Goal: Transaction & Acquisition: Purchase product/service

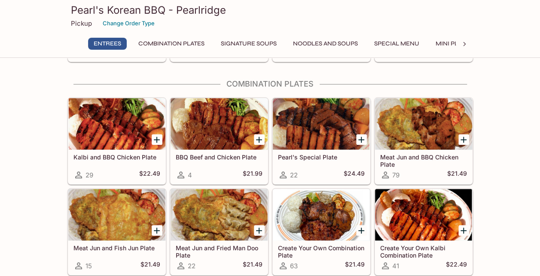
scroll to position [205, 0]
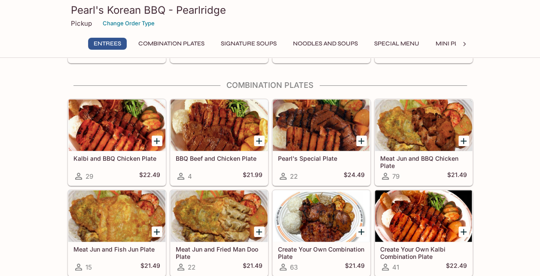
click at [154, 142] on icon "Add Kalbi and BBQ Chicken Plate" at bounding box center [157, 141] width 10 height 10
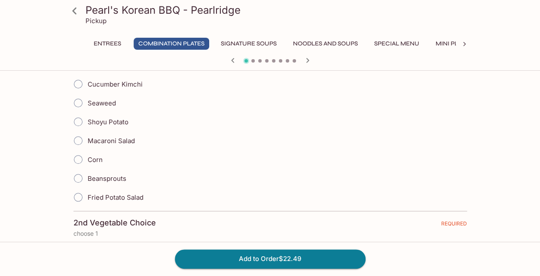
scroll to position [306, 0]
click at [78, 190] on input "Fried Potato Salad" at bounding box center [78, 197] width 18 height 18
radio input "true"
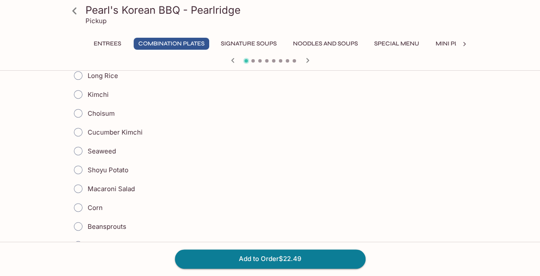
scroll to position [573, 0]
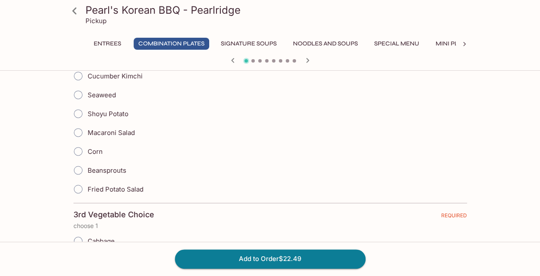
click at [80, 180] on input "Fried Potato Salad" at bounding box center [78, 189] width 18 height 18
radio input "true"
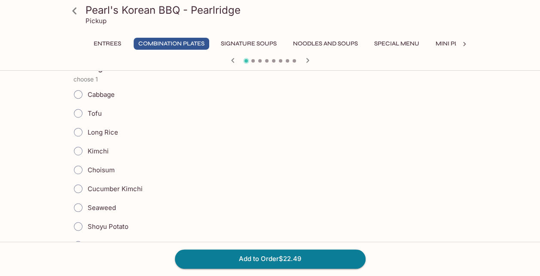
scroll to position [726, 0]
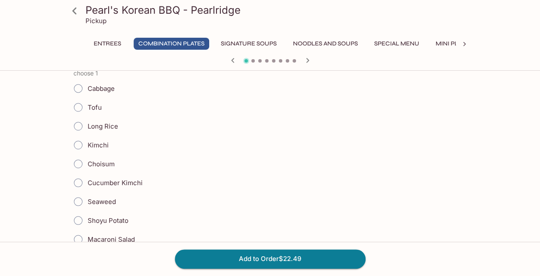
click at [76, 117] on input "Long Rice" at bounding box center [78, 126] width 18 height 18
radio input "true"
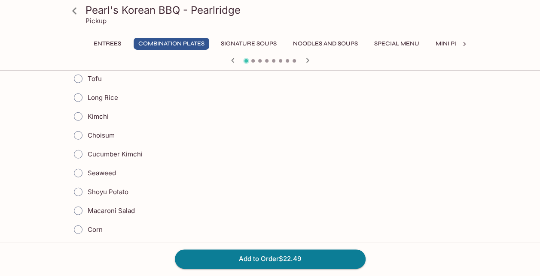
scroll to position [1013, 0]
click at [74, 146] on input "Cucumber Kimchi" at bounding box center [78, 155] width 18 height 18
radio input "true"
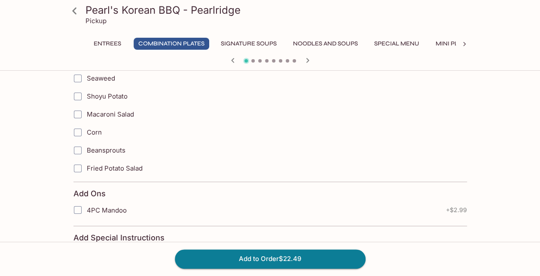
scroll to position [1401, 0]
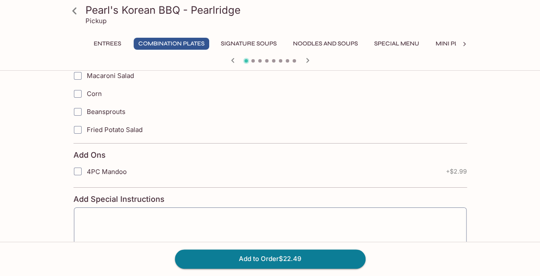
click at [81, 163] on input "4PC Mandoo" at bounding box center [77, 171] width 17 height 17
checkbox input "true"
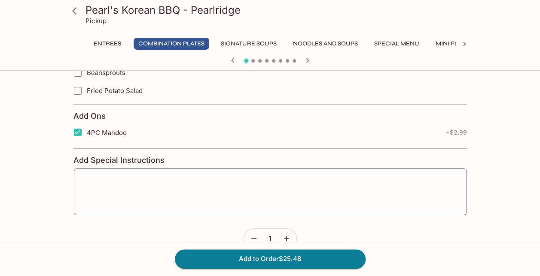
scroll to position [1441, 0]
click at [109, 179] on textarea at bounding box center [270, 191] width 380 height 33
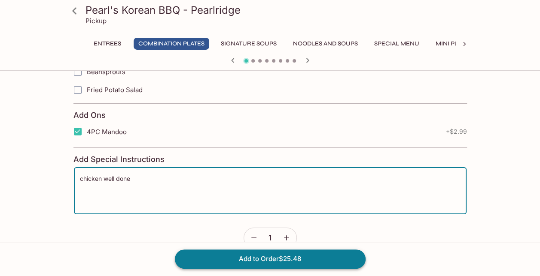
type textarea "chicken well done"
click at [254, 252] on button "Add to Order $25.48" at bounding box center [270, 259] width 191 height 19
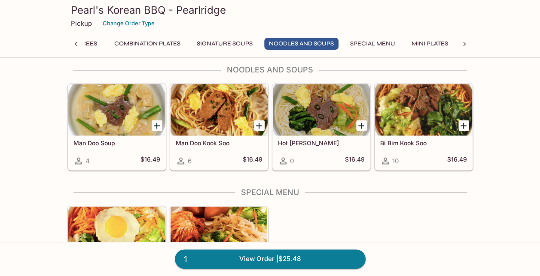
scroll to position [532, 0]
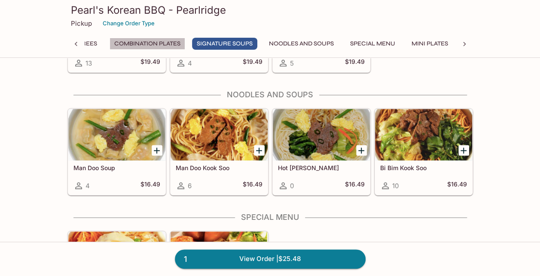
click at [163, 38] on button "Combination Plates" at bounding box center [147, 44] width 76 height 12
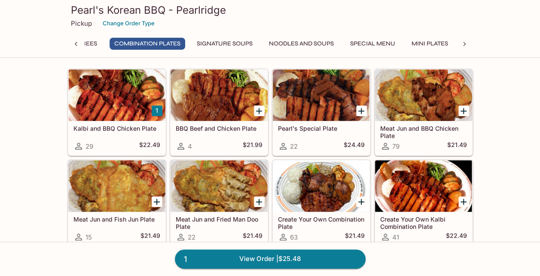
scroll to position [212, 0]
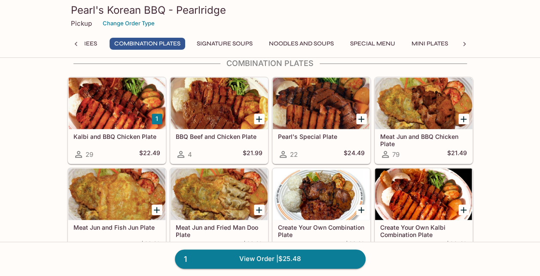
scroll to position [229, 0]
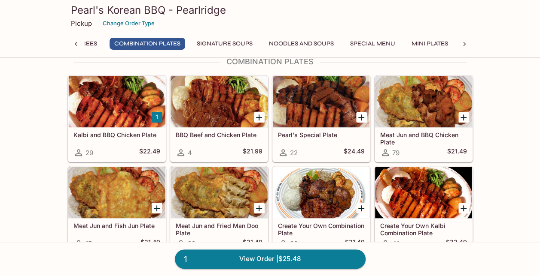
click at [228, 102] on div at bounding box center [218, 102] width 97 height 52
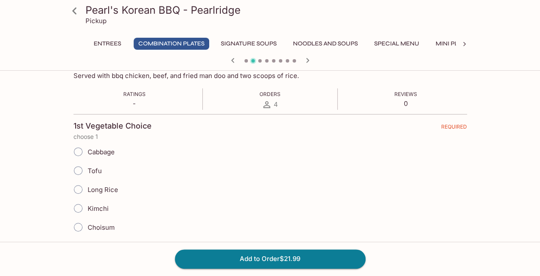
scroll to position [146, 0]
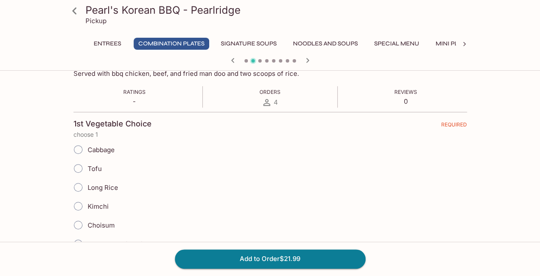
click at [100, 189] on span "Long Rice" at bounding box center [103, 188] width 30 height 8
click at [87, 189] on input "Long Rice" at bounding box center [78, 188] width 18 height 18
radio input "true"
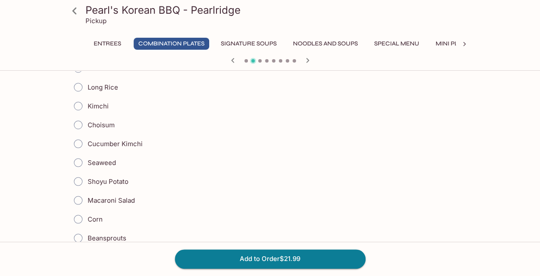
scroll to position [781, 0]
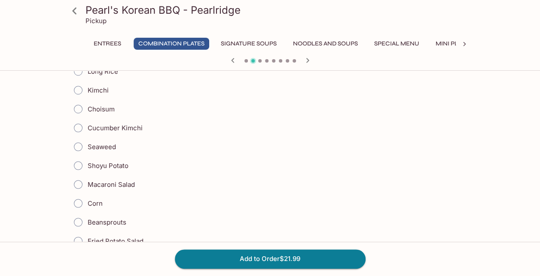
click at [96, 180] on span "Macaroni Salad" at bounding box center [111, 184] width 47 height 8
click at [87, 176] on input "Macaroni Salad" at bounding box center [78, 185] width 18 height 18
radio input "true"
click at [69, 194] on input "Corn" at bounding box center [78, 203] width 18 height 18
radio input "true"
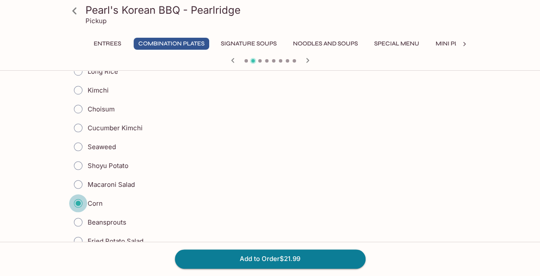
click at [69, 176] on input "Macaroni Salad" at bounding box center [78, 185] width 18 height 18
radio input "true"
click at [96, 180] on span "Macaroni Salad" at bounding box center [111, 184] width 47 height 8
click at [87, 176] on input "Macaroni Salad" at bounding box center [78, 185] width 18 height 18
click at [35, 179] on div "Pearl's Korean BBQ - Pearlridge Pickup Entrees Combination Plates Signature Sou…" at bounding box center [270, 124] width 540 height 1662
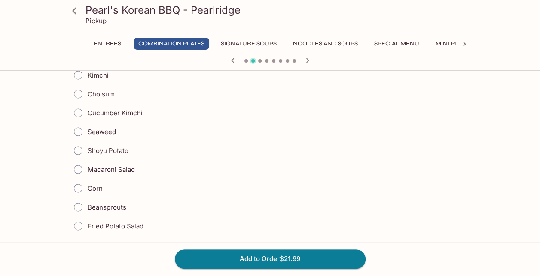
scroll to position [549, 0]
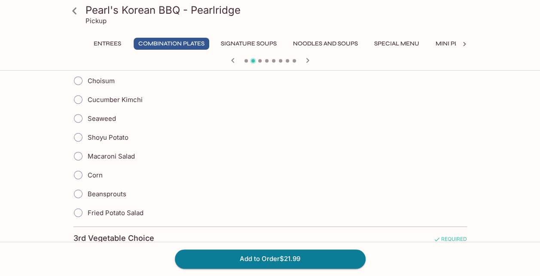
click at [124, 209] on span "Fried Potato Salad" at bounding box center [116, 213] width 56 height 8
click at [87, 205] on input "Fried Potato Salad" at bounding box center [78, 213] width 18 height 18
radio input "true"
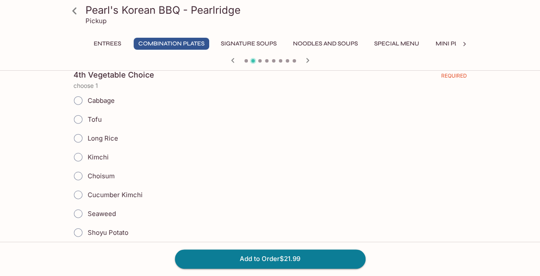
scroll to position [971, 0]
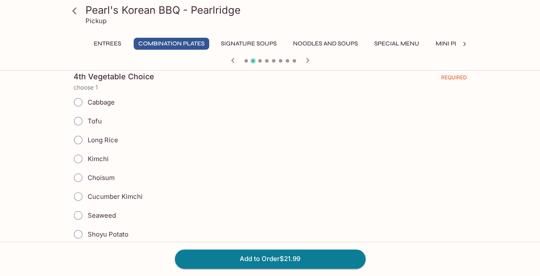
click at [109, 98] on span "Cabbage" at bounding box center [101, 102] width 27 height 8
click at [87, 94] on input "Cabbage" at bounding box center [78, 103] width 18 height 18
radio input "true"
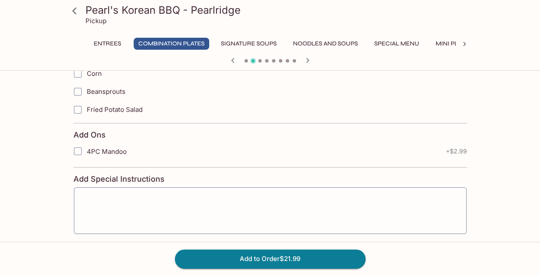
scroll to position [1441, 0]
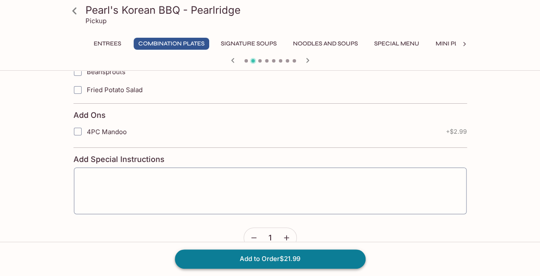
click at [300, 266] on button "Add to Order $21.99" at bounding box center [270, 259] width 191 height 19
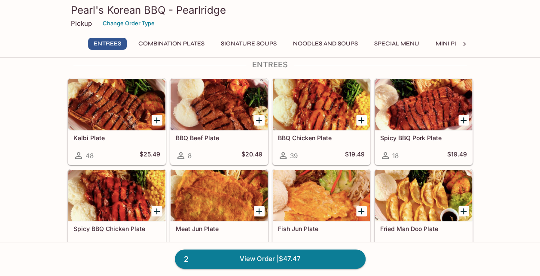
scroll to position [28, 0]
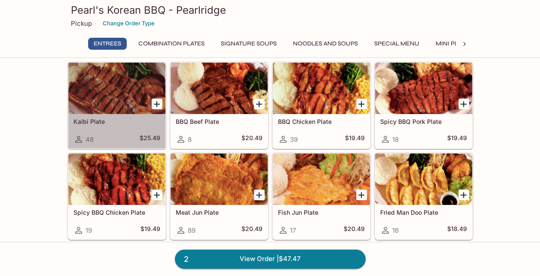
click at [133, 115] on div "Kalbi Plate 48 $25.49" at bounding box center [116, 131] width 97 height 34
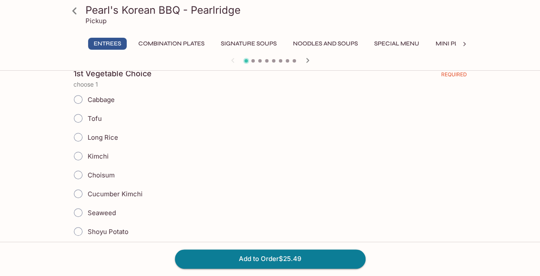
scroll to position [215, 0]
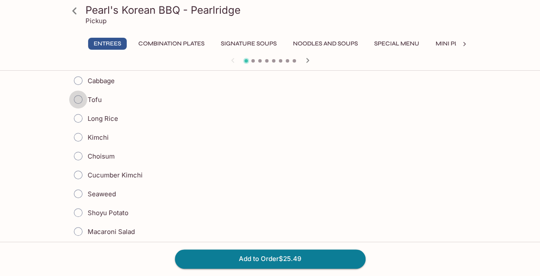
click at [80, 102] on input "Tofu" at bounding box center [78, 100] width 18 height 18
radio input "true"
click at [76, 135] on input "Kimchi" at bounding box center [78, 137] width 18 height 18
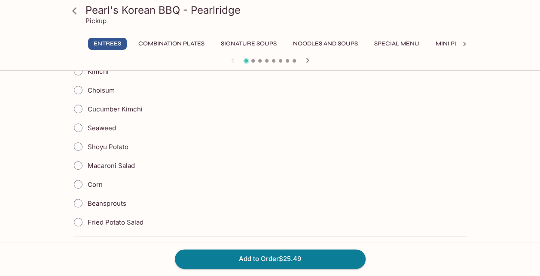
scroll to position [300, 0]
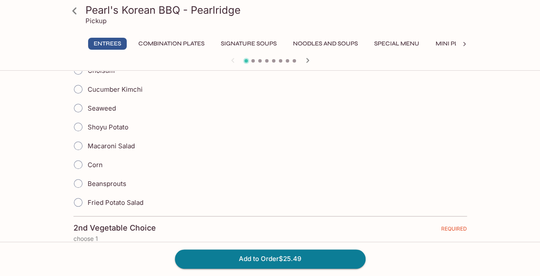
click at [104, 182] on span "Beansprouts" at bounding box center [107, 184] width 39 height 8
click at [87, 182] on input "Beansprouts" at bounding box center [78, 184] width 18 height 18
radio input "true"
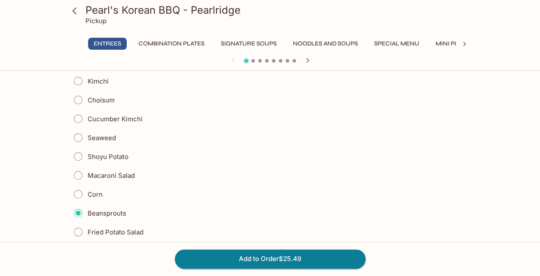
scroll to position [258, 0]
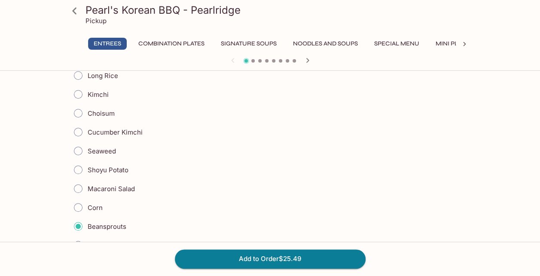
click at [94, 149] on span "Seaweed" at bounding box center [102, 151] width 28 height 8
click at [87, 149] on input "Seaweed" at bounding box center [78, 151] width 18 height 18
radio input "true"
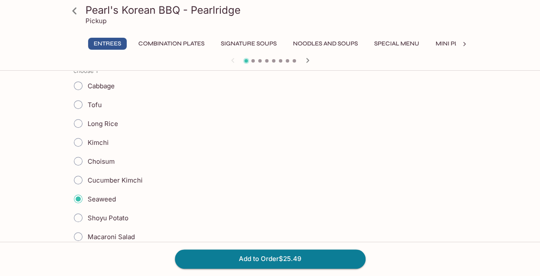
scroll to position [215, 0]
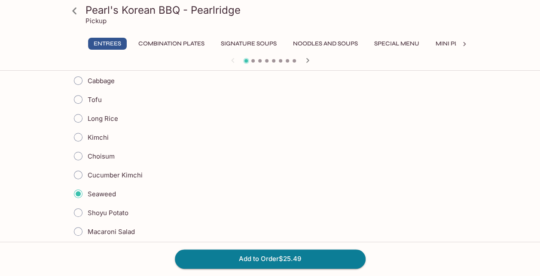
click at [92, 98] on span "Tofu" at bounding box center [95, 100] width 14 height 8
click at [87, 98] on input "Tofu" at bounding box center [78, 100] width 18 height 18
radio input "true"
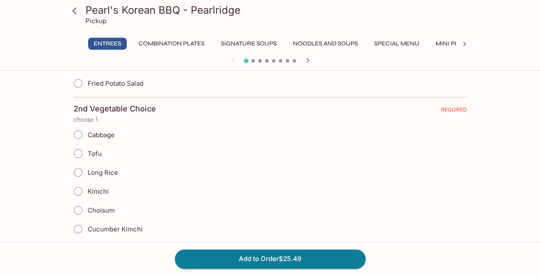
scroll to position [472, 0]
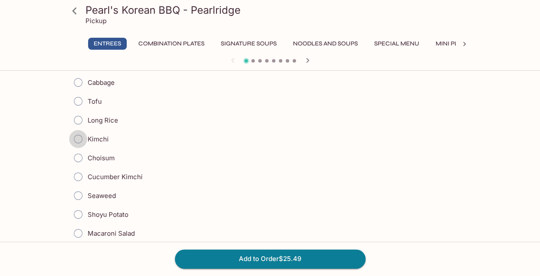
click at [86, 132] on input "Kimchi" at bounding box center [78, 139] width 18 height 18
radio input "true"
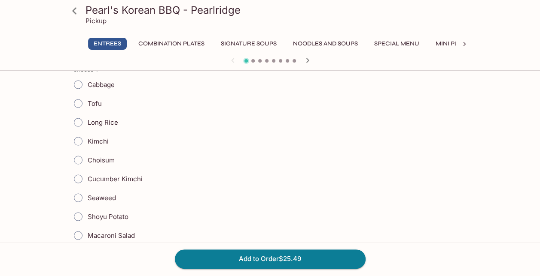
scroll to position [773, 0]
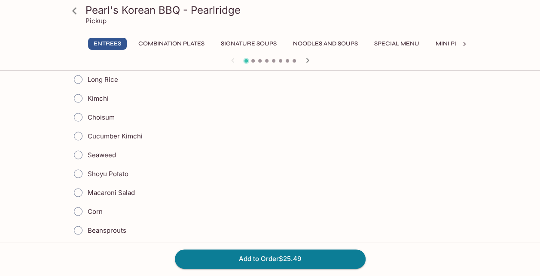
click at [90, 151] on span "Seaweed" at bounding box center [102, 155] width 28 height 8
click at [74, 146] on input "Seaweed" at bounding box center [78, 155] width 18 height 18
radio input "true"
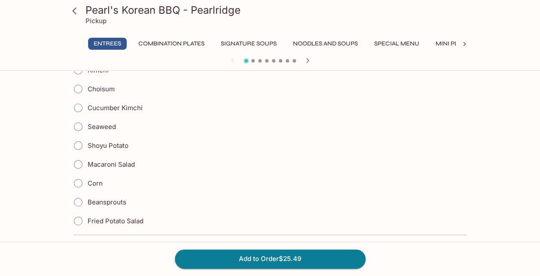
scroll to position [1073, 0]
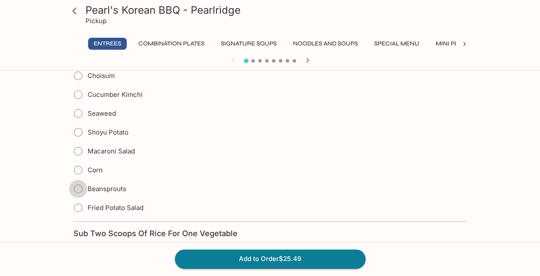
click at [85, 180] on input "Beansprouts" at bounding box center [78, 189] width 18 height 18
radio input "true"
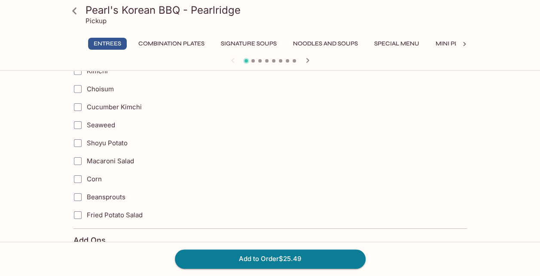
scroll to position [1416, 0]
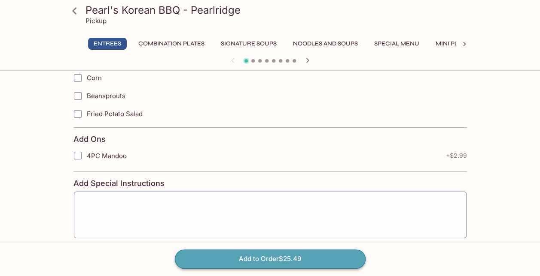
click at [292, 260] on button "Add to Order $25.49" at bounding box center [270, 259] width 191 height 19
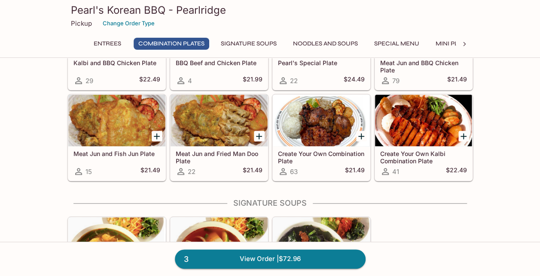
scroll to position [300, 0]
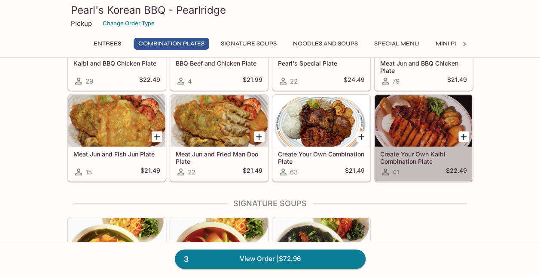
click at [423, 147] on div "Create Your Own Kalbi Combination Plate 41 $22.49" at bounding box center [423, 164] width 97 height 34
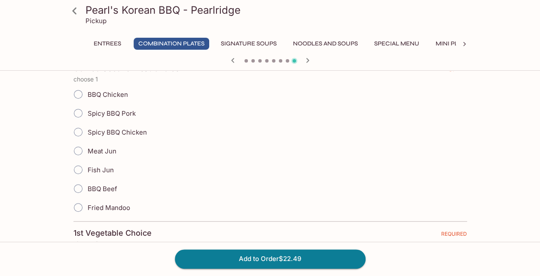
scroll to position [215, 0]
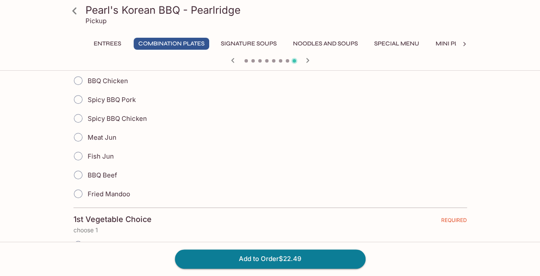
click at [97, 137] on span "Meat Jun" at bounding box center [102, 137] width 29 height 8
click at [87, 137] on input "Meat Jun" at bounding box center [78, 137] width 18 height 18
radio input "true"
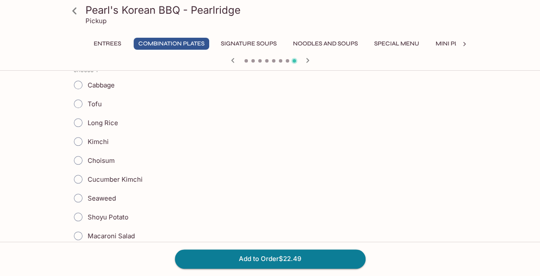
scroll to position [386, 0]
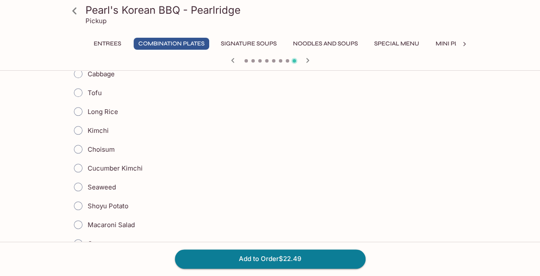
click at [90, 112] on span "Long Rice" at bounding box center [103, 112] width 30 height 8
click at [87, 112] on input "Long Rice" at bounding box center [78, 112] width 18 height 18
radio input "true"
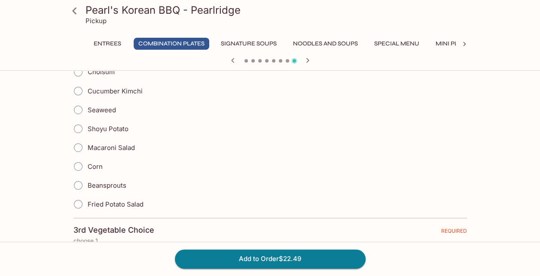
scroll to position [730, 0]
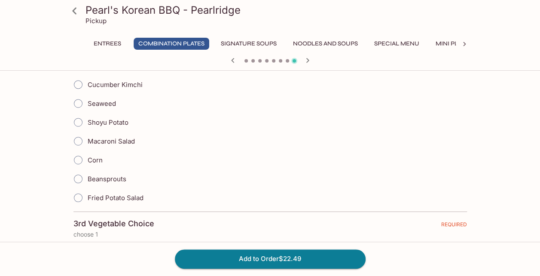
click at [92, 194] on span "Fried Potato Salad" at bounding box center [116, 198] width 56 height 8
click at [87, 189] on input "Fried Potato Salad" at bounding box center [78, 198] width 18 height 18
radio input "true"
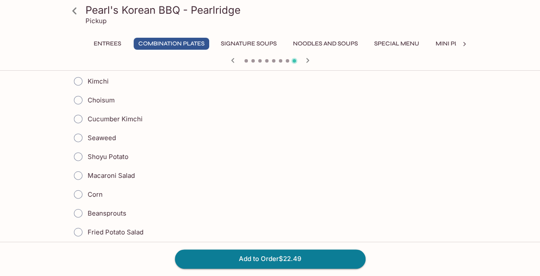
scroll to position [987, 0]
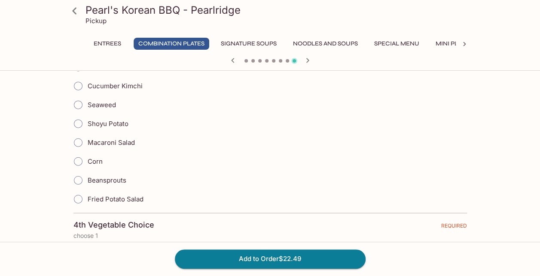
click at [103, 195] on span "Fried Potato Salad" at bounding box center [116, 199] width 56 height 8
click at [87, 191] on input "Fried Potato Salad" at bounding box center [78, 200] width 18 height 18
radio input "true"
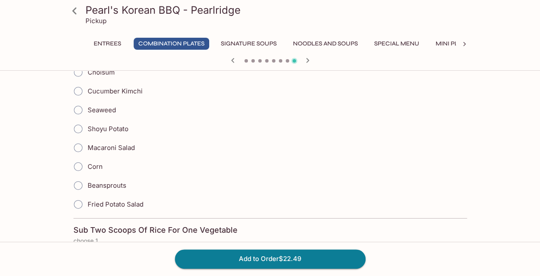
scroll to position [1245, 0]
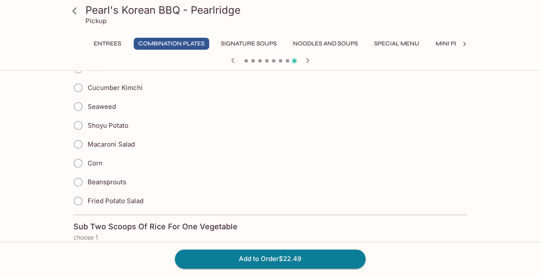
click at [101, 121] on span "Shoyu Potato" at bounding box center [108, 125] width 41 height 8
click at [87, 117] on input "Shoyu Potato" at bounding box center [78, 126] width 18 height 18
radio input "true"
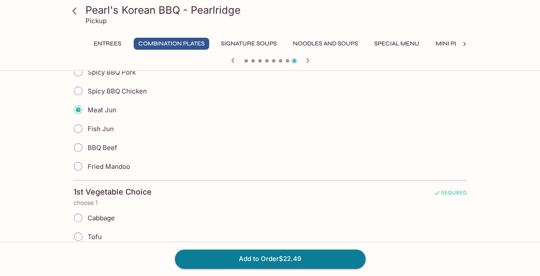
scroll to position [258, 0]
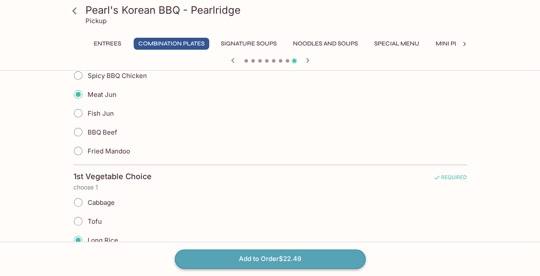
click at [321, 259] on button "Add to Order $22.49" at bounding box center [270, 259] width 191 height 19
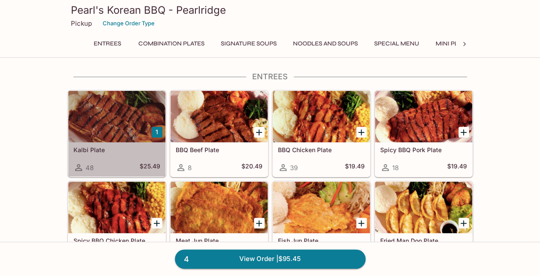
click at [125, 154] on div "Kalbi Plate 48 $25.49" at bounding box center [116, 160] width 97 height 34
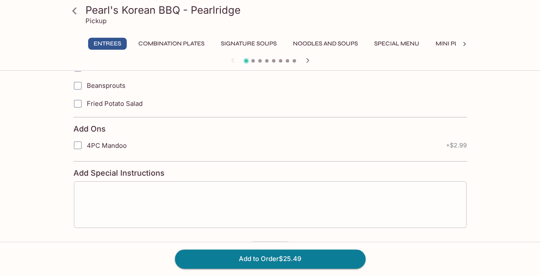
scroll to position [1441, 0]
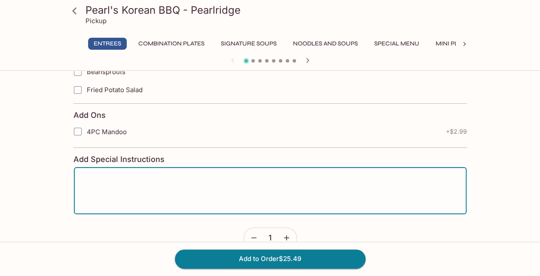
click at [158, 175] on textarea at bounding box center [270, 191] width 380 height 33
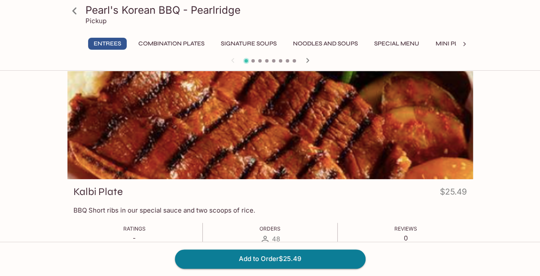
scroll to position [0, 0]
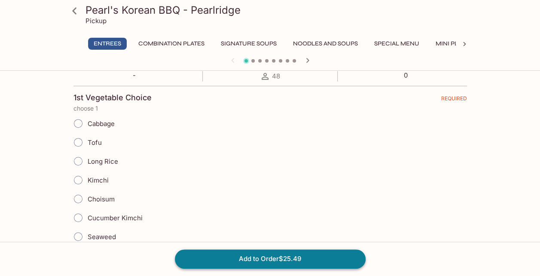
type textarea "all rice"
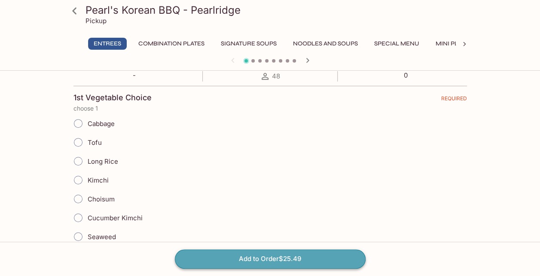
click at [272, 260] on button "Add to Order $25.49" at bounding box center [270, 259] width 191 height 19
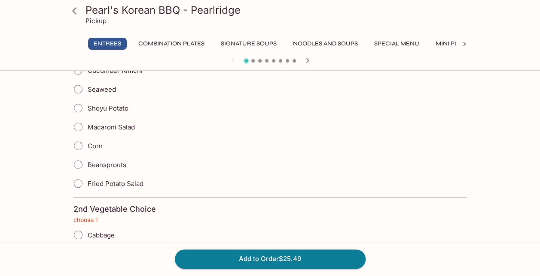
scroll to position [331, 0]
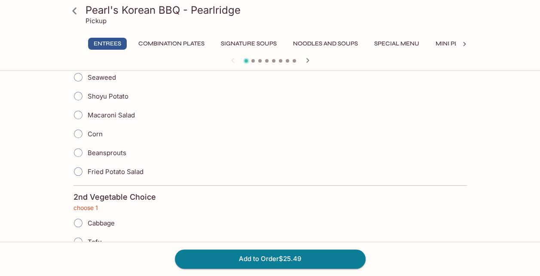
click at [106, 168] on span "Fried Potato Salad" at bounding box center [116, 172] width 56 height 8
click at [87, 167] on input "Fried Potato Salad" at bounding box center [78, 172] width 18 height 18
radio input "true"
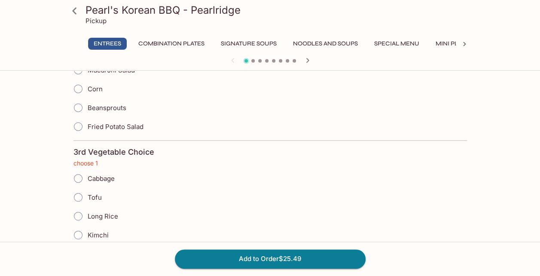
scroll to position [589, 0]
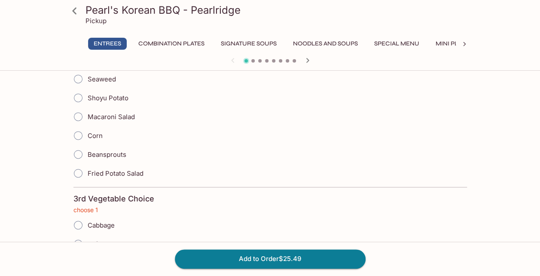
click at [98, 170] on span "Fried Potato Salad" at bounding box center [116, 174] width 56 height 8
click at [87, 168] on input "Fried Potato Salad" at bounding box center [78, 173] width 18 height 18
radio input "true"
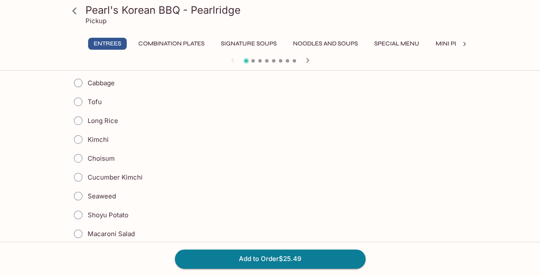
scroll to position [718, 0]
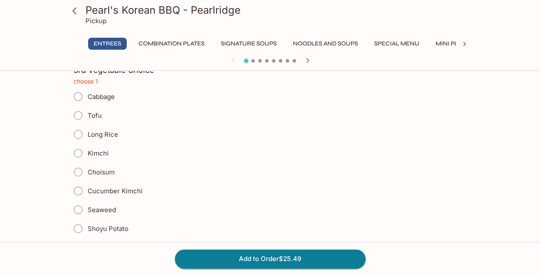
click at [98, 130] on span "Long Rice" at bounding box center [103, 134] width 30 height 8
click at [87, 125] on input "Long Rice" at bounding box center [78, 134] width 18 height 18
radio input "true"
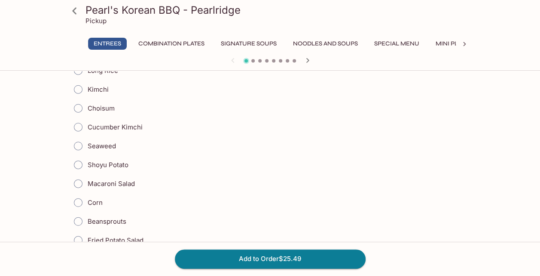
scroll to position [932, 0]
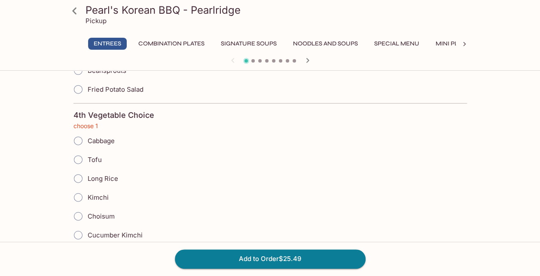
click at [97, 175] on span "Long Rice" at bounding box center [103, 179] width 30 height 8
click at [87, 170] on input "Long Rice" at bounding box center [78, 179] width 18 height 18
radio input "true"
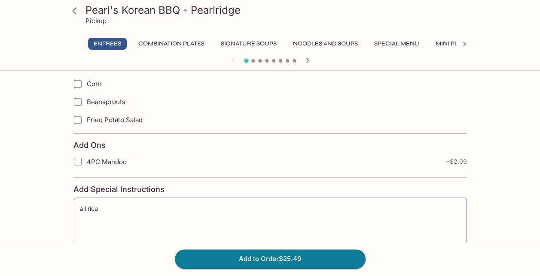
scroll to position [1416, 0]
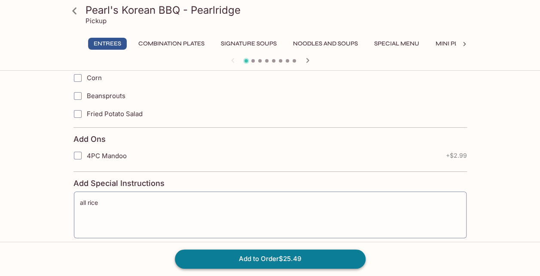
click at [282, 255] on button "Add to Order $25.49" at bounding box center [270, 259] width 191 height 19
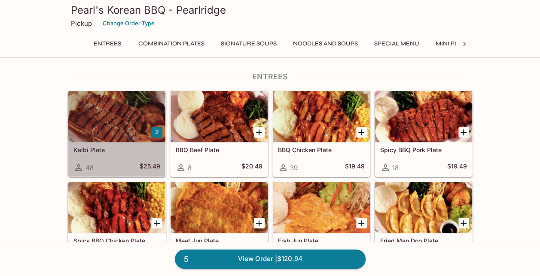
click at [121, 152] on h5 "Kalbi Plate" at bounding box center [116, 149] width 87 height 7
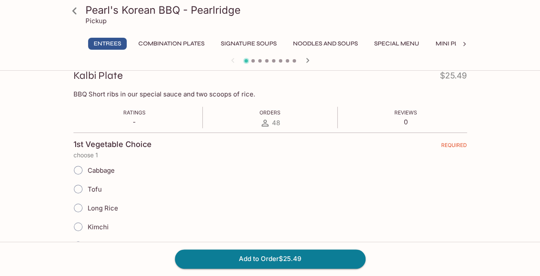
scroll to position [172, 0]
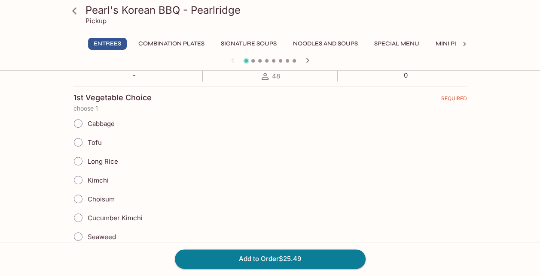
click at [97, 124] on span "Cabbage" at bounding box center [101, 124] width 27 height 8
click at [87, 124] on input "Cabbage" at bounding box center [78, 124] width 18 height 18
radio input "true"
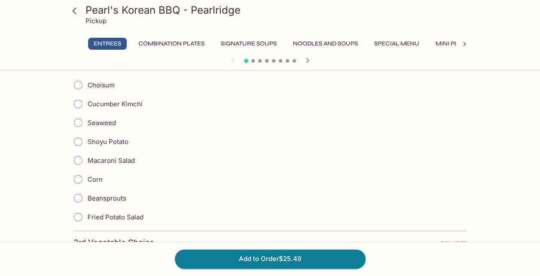
scroll to position [558, 0]
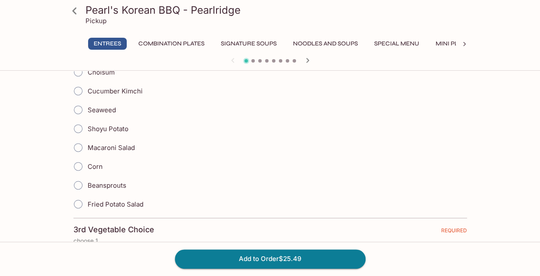
click at [130, 144] on span "Macaroni Salad" at bounding box center [111, 148] width 47 height 8
click at [87, 142] on input "Macaroni Salad" at bounding box center [78, 148] width 18 height 18
radio input "true"
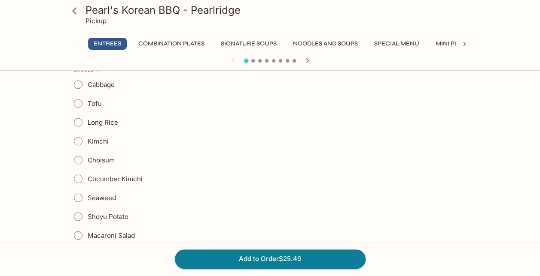
scroll to position [858, 0]
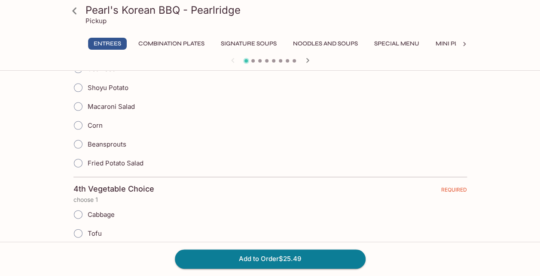
click at [125, 159] on span "Fried Potato Salad" at bounding box center [116, 163] width 56 height 8
click at [87, 155] on input "Fried Potato Salad" at bounding box center [78, 164] width 18 height 18
radio input "true"
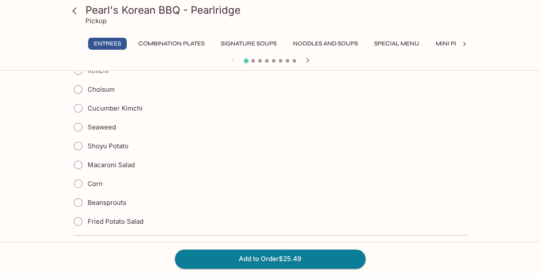
scroll to position [1073, 0]
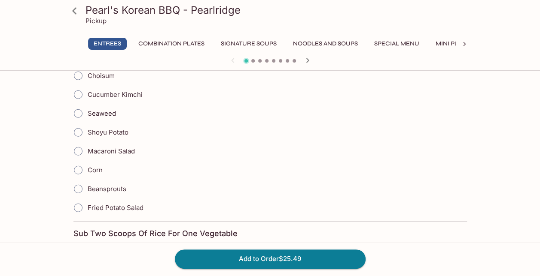
click at [112, 204] on span "Fried Potato Salad" at bounding box center [116, 208] width 56 height 8
click at [87, 199] on input "Fried Potato Salad" at bounding box center [78, 208] width 18 height 18
radio input "true"
click at [305, 261] on button "Add to Order $25.49" at bounding box center [270, 259] width 191 height 19
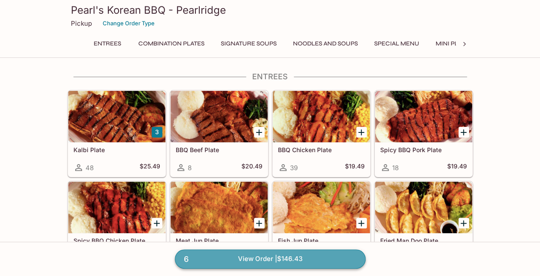
click at [312, 261] on link "6 View Order | $146.43" at bounding box center [270, 259] width 191 height 19
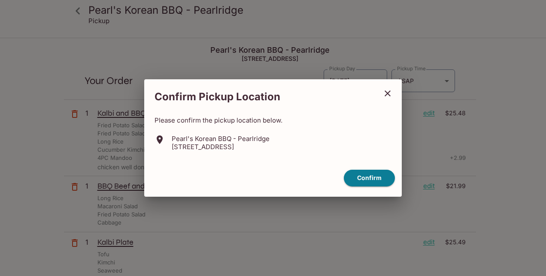
click at [292, 208] on div "Confirm Pickup Location Please confirm the pickup location below. Pearl's Korea…" at bounding box center [273, 138] width 546 height 276
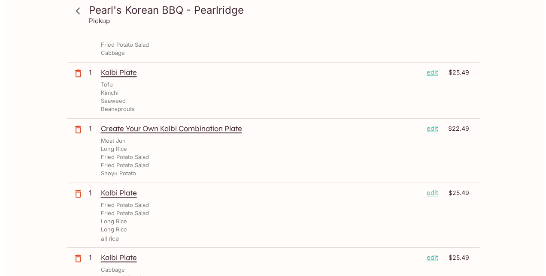
scroll to position [172, 0]
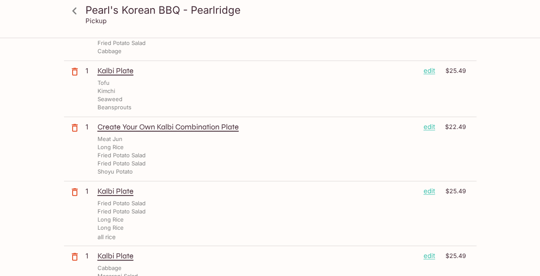
click at [433, 125] on p "edit" at bounding box center [429, 126] width 12 height 9
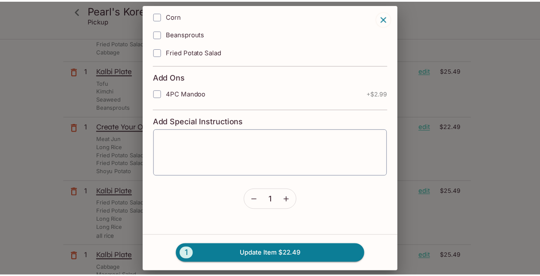
scroll to position [1362, 0]
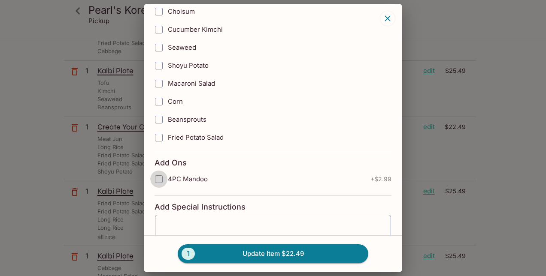
click at [164, 171] on input "4PC Mandoo" at bounding box center [158, 179] width 17 height 17
checkbox input "true"
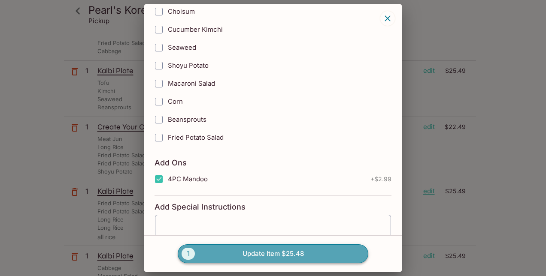
click at [321, 253] on button "1 Update Item $25.48" at bounding box center [273, 254] width 191 height 19
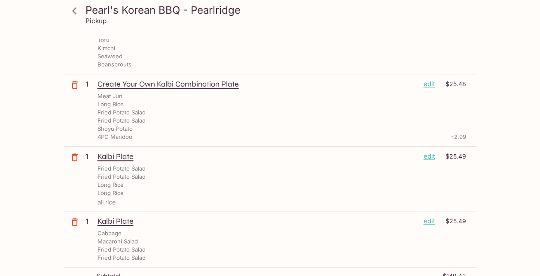
scroll to position [0, 0]
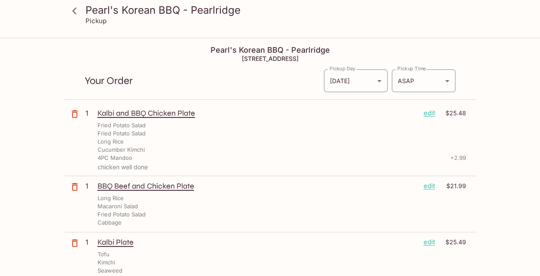
click at [76, 11] on icon at bounding box center [74, 10] width 15 height 15
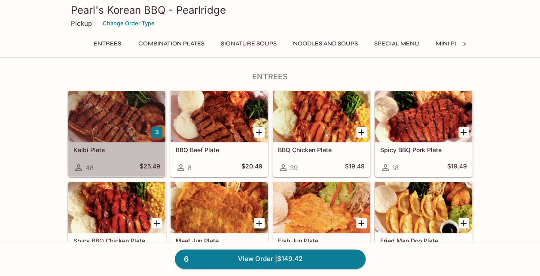
click at [124, 148] on h5 "Kalbi Plate" at bounding box center [116, 149] width 87 height 7
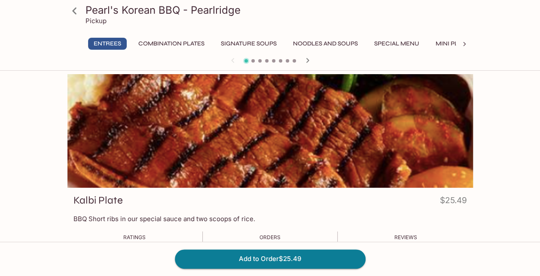
click at [176, 38] on button "Combination Plates" at bounding box center [171, 44] width 76 height 12
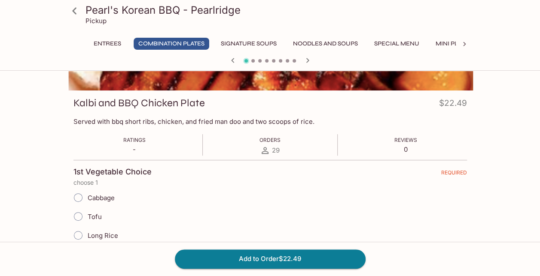
scroll to position [215, 0]
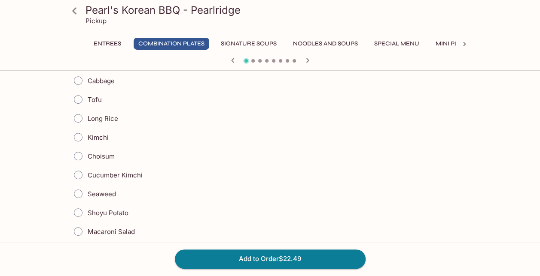
click at [94, 118] on span "Long Rice" at bounding box center [103, 119] width 30 height 8
click at [87, 118] on input "Long Rice" at bounding box center [78, 118] width 18 height 18
radio input "true"
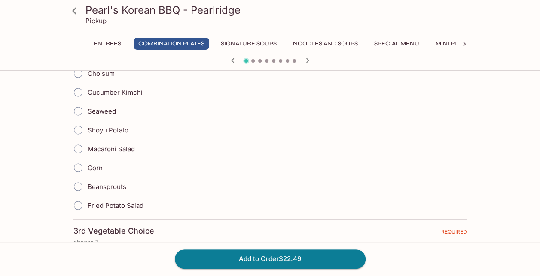
scroll to position [601, 0]
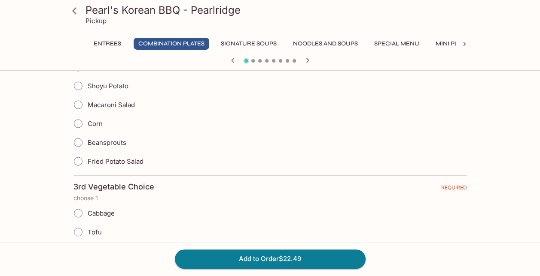
click at [107, 158] on span "Fried Potato Salad" at bounding box center [116, 162] width 56 height 8
click at [87, 158] on input "Fried Potato Salad" at bounding box center [78, 161] width 18 height 18
radio input "true"
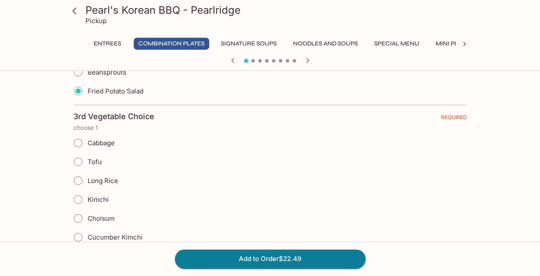
scroll to position [773, 0]
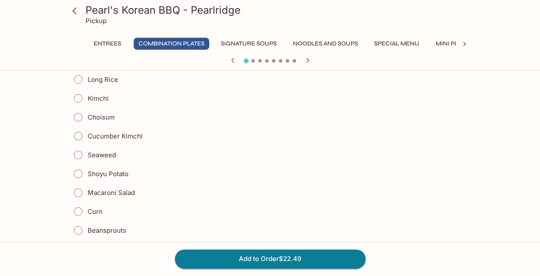
click at [90, 170] on span "Shoyu Potato" at bounding box center [108, 174] width 41 height 8
click at [87, 165] on input "Shoyu Potato" at bounding box center [78, 174] width 18 height 18
radio input "true"
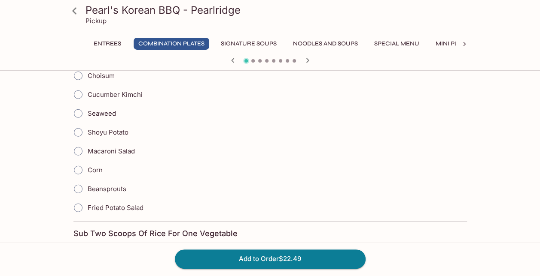
click at [76, 199] on input "Fried Potato Salad" at bounding box center [78, 208] width 18 height 18
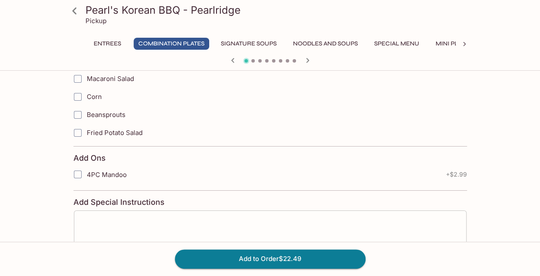
scroll to position [1441, 0]
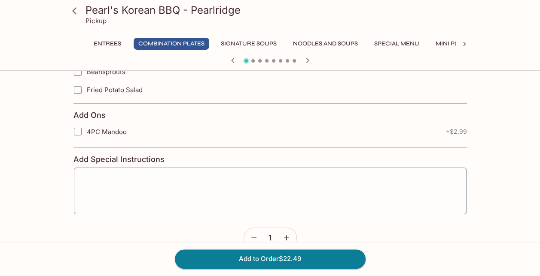
click at [83, 123] on input "4PC Mandoo" at bounding box center [77, 131] width 17 height 17
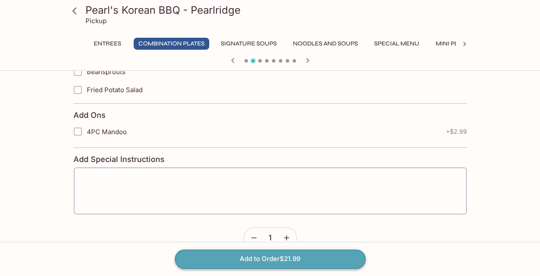
click at [240, 264] on button "Add to Order $21.99" at bounding box center [270, 259] width 191 height 19
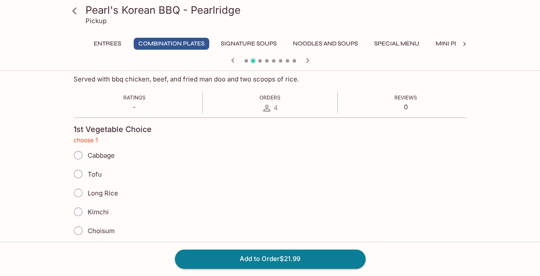
scroll to position [160, 0]
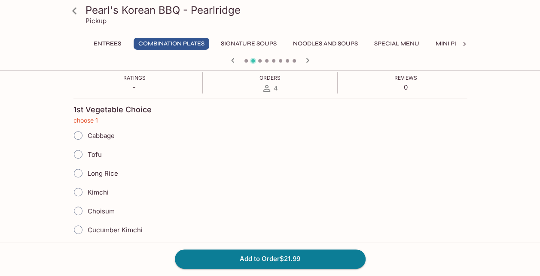
click at [84, 171] on input "Long Rice" at bounding box center [78, 173] width 18 height 18
click at [98, 170] on span "Long Rice" at bounding box center [103, 174] width 30 height 8
click at [87, 170] on input "Long Rice" at bounding box center [78, 173] width 18 height 18
radio input "true"
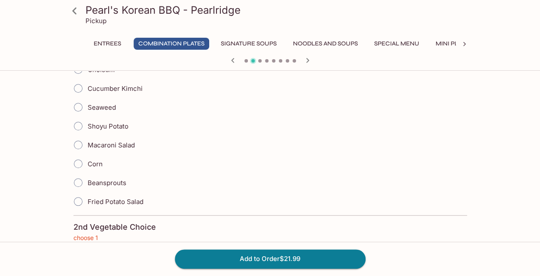
scroll to position [288, 0]
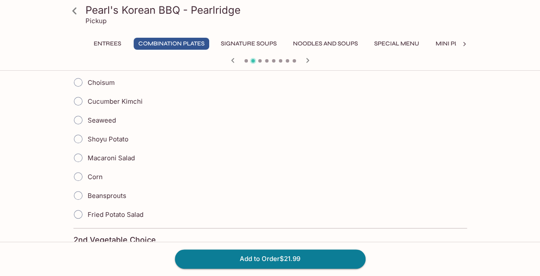
click at [88, 136] on span "Shoyu Potato" at bounding box center [108, 139] width 41 height 8
click at [87, 136] on input "Shoyu Potato" at bounding box center [78, 139] width 18 height 18
radio input "true"
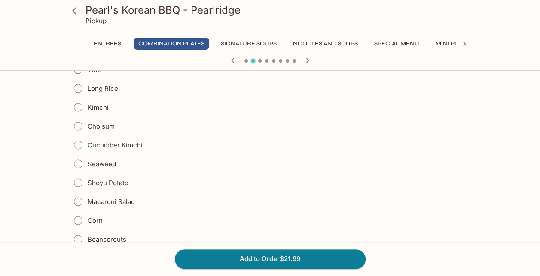
scroll to position [546, 0]
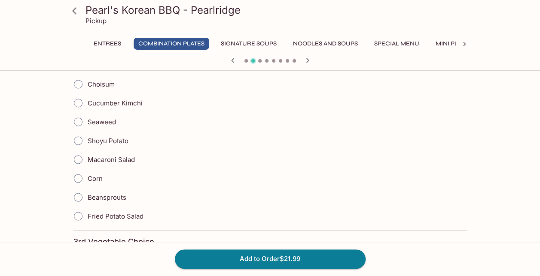
click at [91, 212] on span "Fried Potato Salad" at bounding box center [116, 216] width 56 height 8
click at [87, 208] on input "Fried Potato Salad" at bounding box center [78, 216] width 18 height 18
radio input "true"
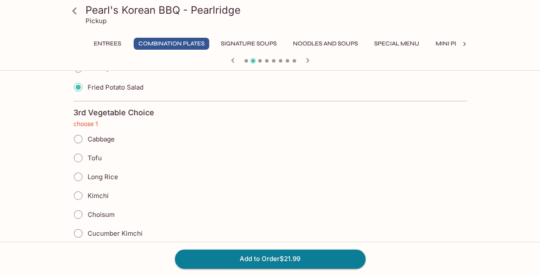
scroll to position [675, 0]
click at [86, 187] on input "Kimchi" at bounding box center [78, 196] width 18 height 18
radio input "true"
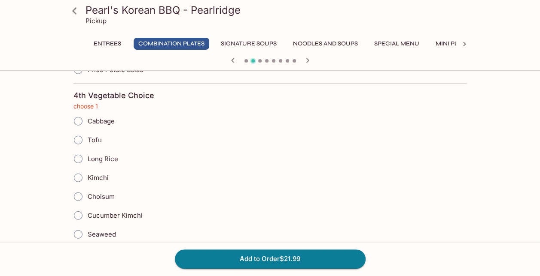
scroll to position [932, 0]
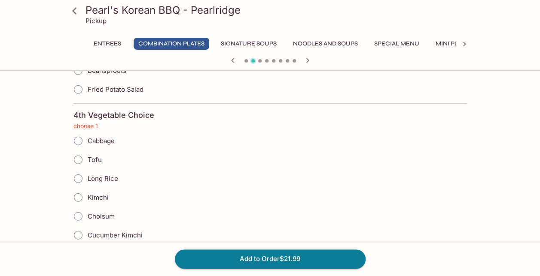
click at [76, 132] on input "Cabbage" at bounding box center [78, 141] width 18 height 18
radio input "true"
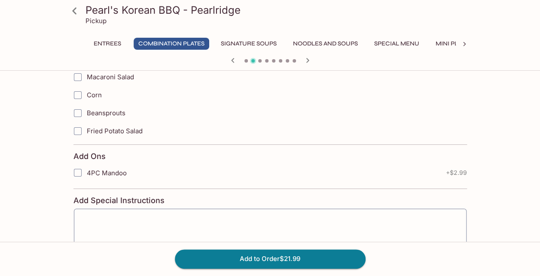
scroll to position [1441, 0]
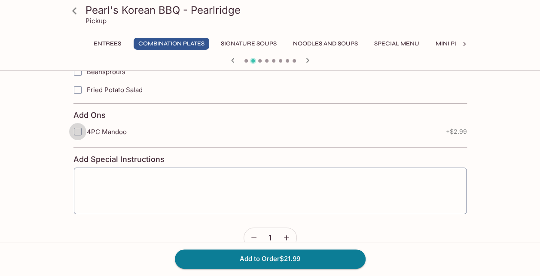
click at [82, 123] on input "4PC Mandoo" at bounding box center [77, 131] width 17 height 17
checkbox input "true"
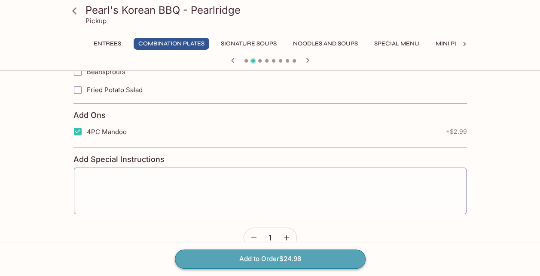
click at [275, 256] on button "Add to Order $24.98" at bounding box center [270, 259] width 191 height 19
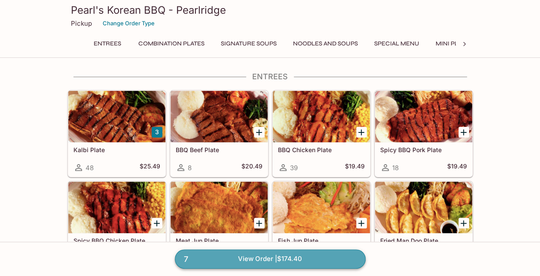
click at [269, 257] on link "7 View Order | $174.40" at bounding box center [270, 259] width 191 height 19
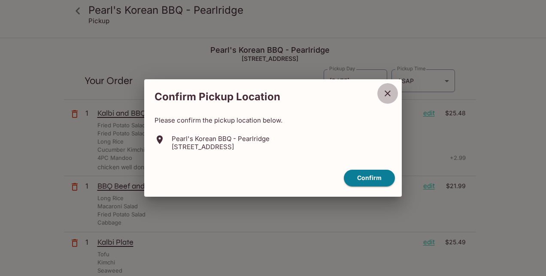
click at [386, 93] on icon "close" at bounding box center [387, 93] width 10 height 10
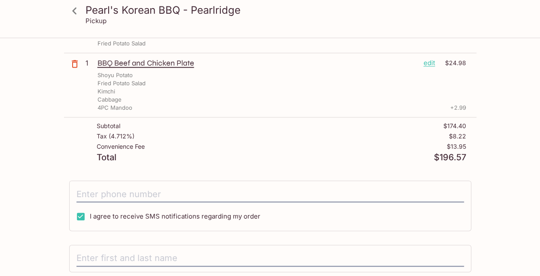
scroll to position [472, 0]
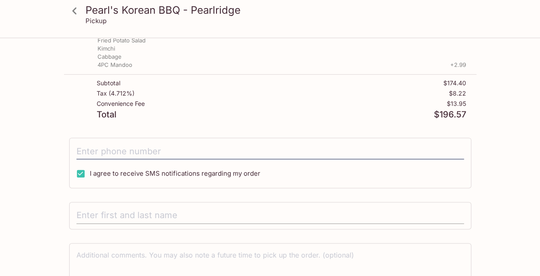
click at [168, 214] on input "text" at bounding box center [269, 216] width 387 height 16
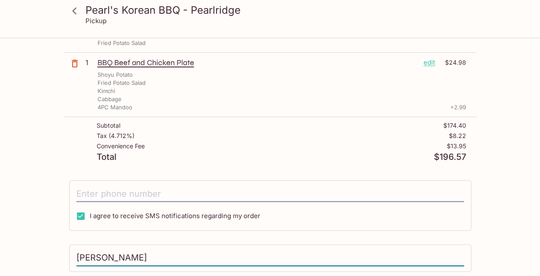
scroll to position [516, 0]
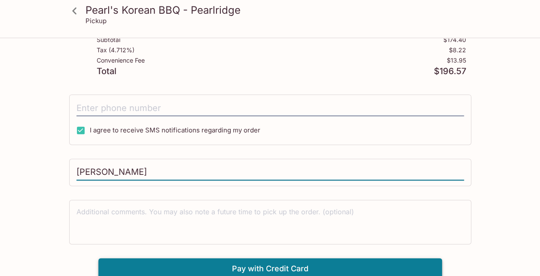
type input "[PERSON_NAME]"
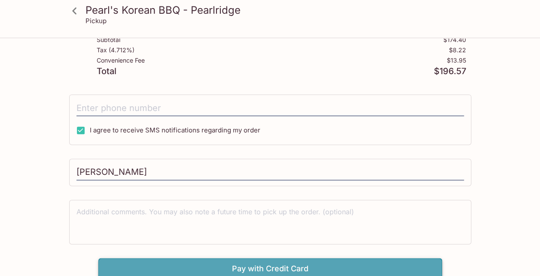
click at [291, 261] on button "Pay with Credit Card" at bounding box center [269, 268] width 343 height 21
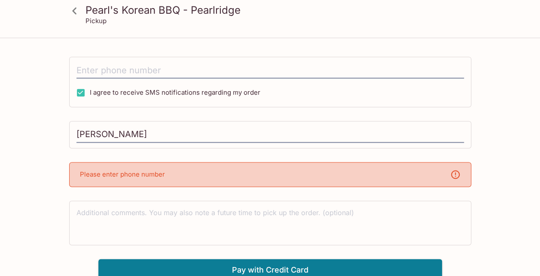
scroll to position [511, 0]
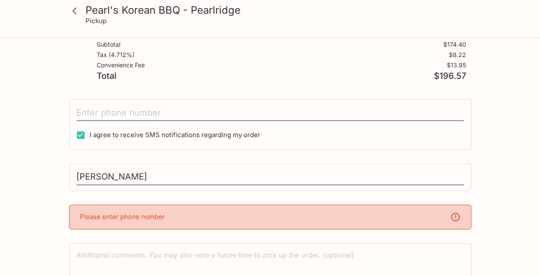
click at [209, 101] on div "I agree to receive SMS notifications regarding my order" at bounding box center [270, 124] width 402 height 51
click at [207, 109] on input "tel" at bounding box center [269, 113] width 387 height 16
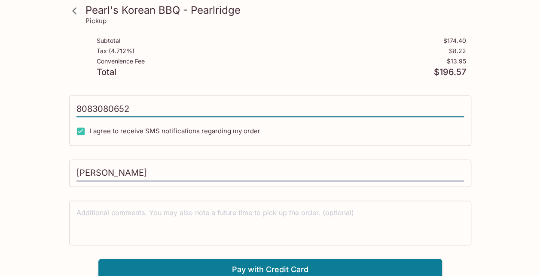
scroll to position [516, 0]
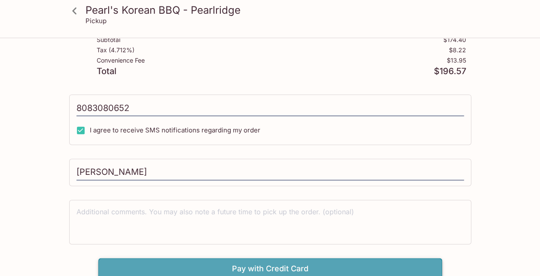
click at [284, 264] on button "Pay with Credit Card" at bounding box center [269, 268] width 343 height 21
type input "[PHONE_NUMBER]"
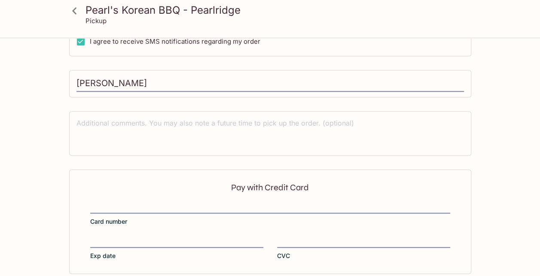
scroll to position [644, 0]
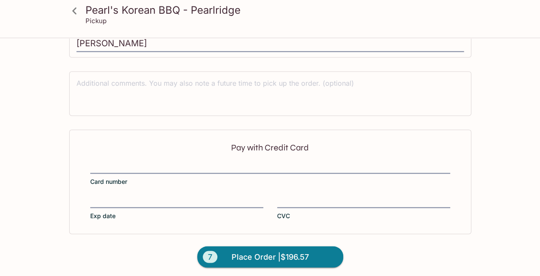
click at [127, 162] on div at bounding box center [270, 168] width 360 height 12
click at [127, 163] on input "Card number" at bounding box center [270, 163] width 360 height 0
click at [379, 234] on form "Pay with Credit Card Card number Exp date CVC 7 Place Order | $196.57" at bounding box center [270, 205] width 412 height 150
click at [301, 253] on span "Place Order | $196.57" at bounding box center [269, 257] width 77 height 14
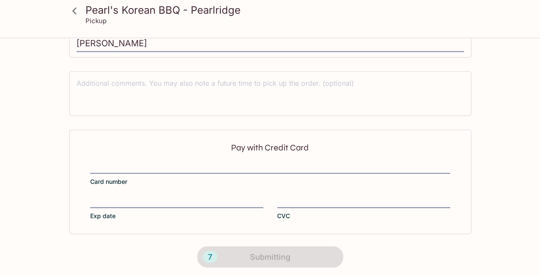
scroll to position [195, 0]
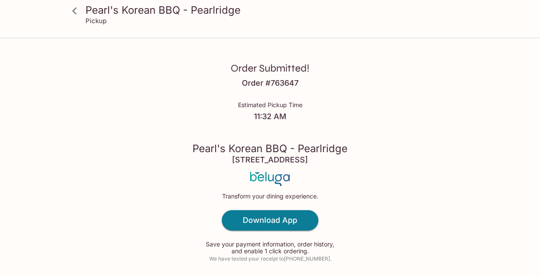
click at [75, 9] on icon at bounding box center [74, 10] width 4 height 7
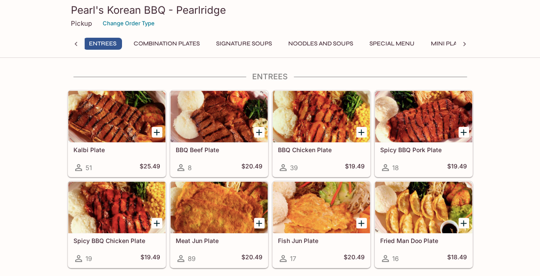
scroll to position [0, 3]
click at [82, 22] on p "Pickup" at bounding box center [81, 23] width 21 height 8
click at [85, 21] on p "Pickup" at bounding box center [81, 23] width 21 height 8
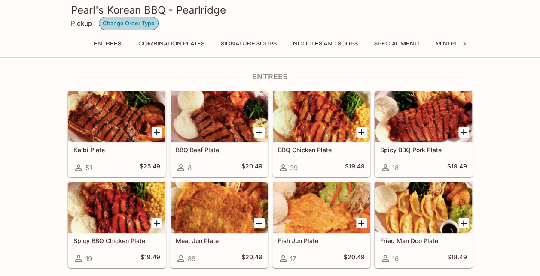
click at [123, 21] on button "Change Order Type" at bounding box center [129, 23] width 60 height 13
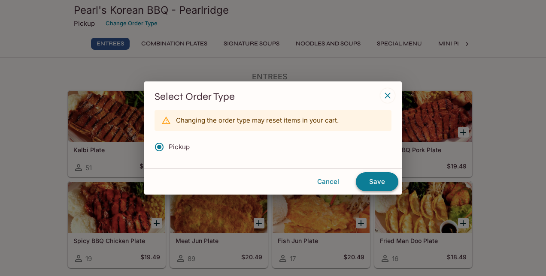
click at [382, 176] on button "Save" at bounding box center [377, 182] width 42 height 19
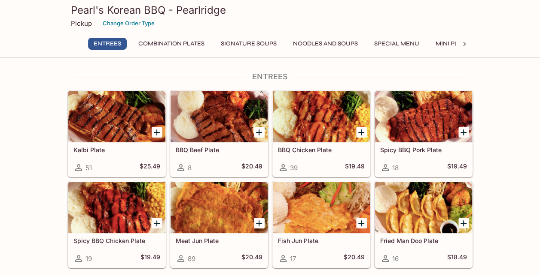
click at [100, 11] on h3 "Pearl's Korean BBQ - Pearlridge" at bounding box center [270, 9] width 398 height 13
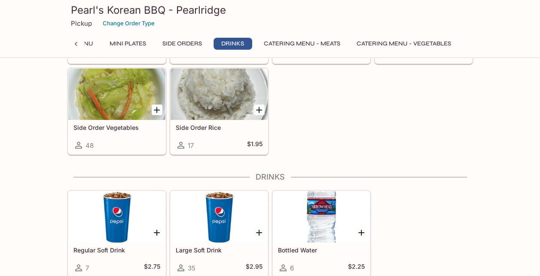
scroll to position [1213, 0]
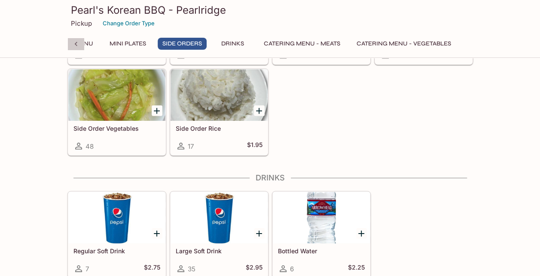
click at [75, 45] on icon at bounding box center [76, 44] width 9 height 9
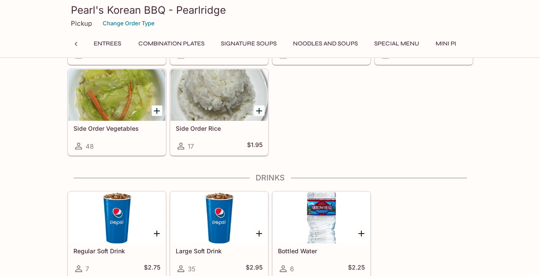
click at [75, 45] on icon at bounding box center [76, 44] width 9 height 9
click at [75, 45] on div "Entrees Combination Plates Signature Soups Noodles and Soups Special Menu Mini …" at bounding box center [269, 46] width 405 height 17
drag, startPoint x: 75, startPoint y: 45, endPoint x: 35, endPoint y: 16, distance: 49.4
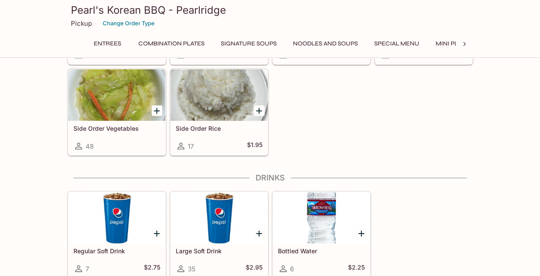
click at [35, 16] on div "Pearl's Korean BBQ - Pearlridge Pickup Change Order Type Entrees Combination Pl…" at bounding box center [270, 29] width 540 height 58
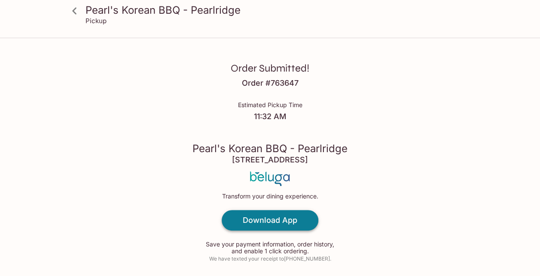
click at [287, 217] on h4 "Download App" at bounding box center [270, 220] width 55 height 9
click at [78, 10] on icon at bounding box center [74, 10] width 15 height 15
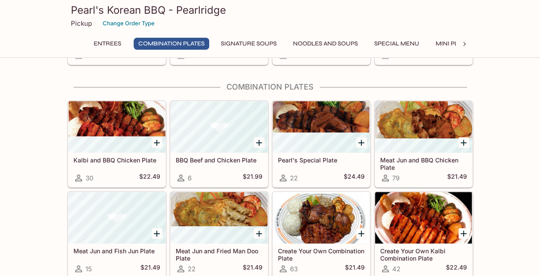
scroll to position [258, 0]
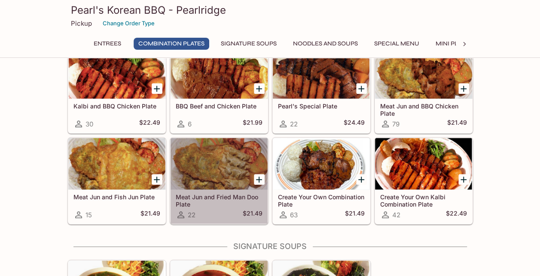
click at [203, 160] on div at bounding box center [218, 164] width 97 height 52
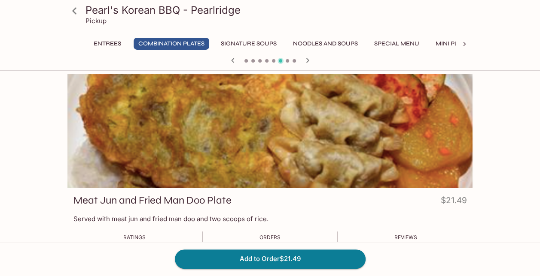
scroll to position [129, 0]
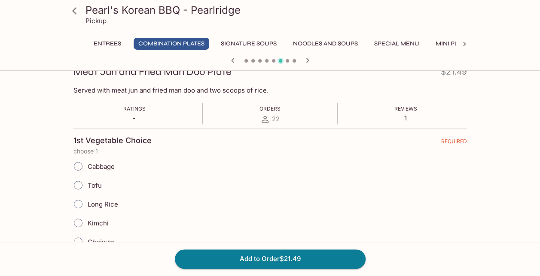
click at [96, 164] on span "Cabbage" at bounding box center [101, 167] width 27 height 8
click at [76, 167] on input "Cabbage" at bounding box center [78, 167] width 18 height 18
radio input "true"
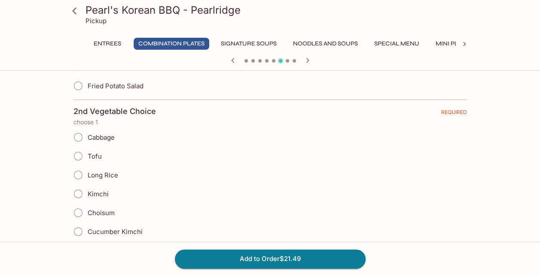
scroll to position [429, 0]
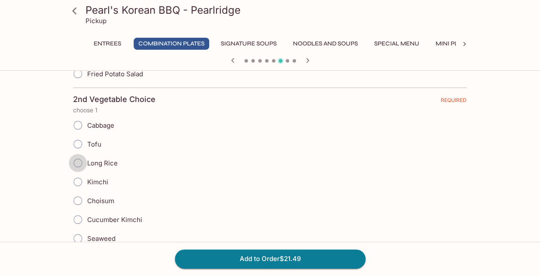
click at [80, 157] on input "Long Rice" at bounding box center [78, 163] width 18 height 18
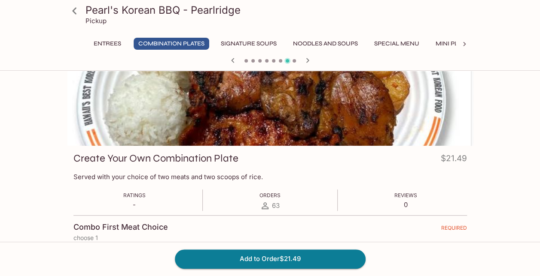
scroll to position [0, 0]
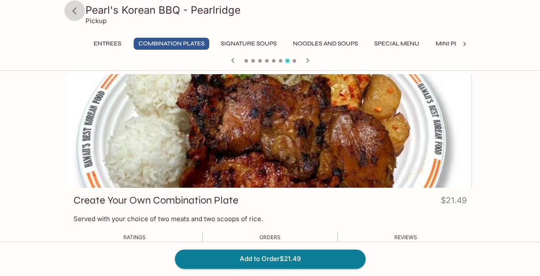
click at [76, 13] on icon at bounding box center [74, 10] width 4 height 7
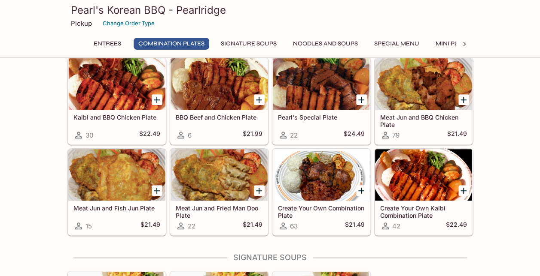
scroll to position [300, 0]
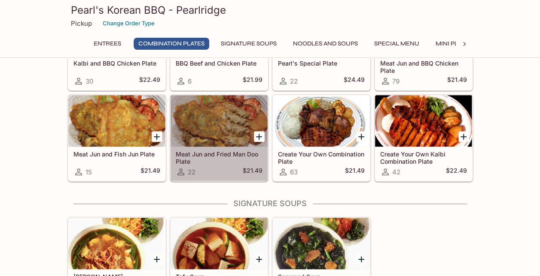
click at [217, 123] on div at bounding box center [218, 121] width 97 height 52
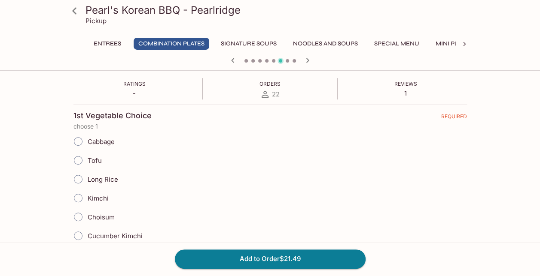
scroll to position [172, 0]
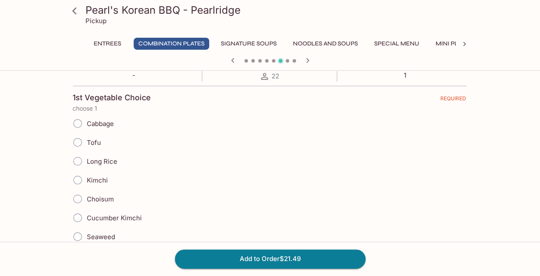
click at [88, 125] on span "Cabbage" at bounding box center [100, 124] width 27 height 8
click at [90, 177] on span "Meat Jun" at bounding box center [102, 180] width 29 height 8
click at [87, 177] on input "Meat Jun" at bounding box center [78, 180] width 18 height 18
radio input "true"
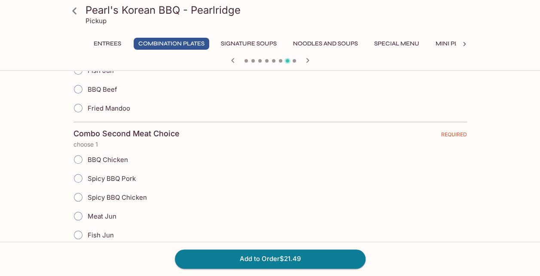
scroll to position [429, 0]
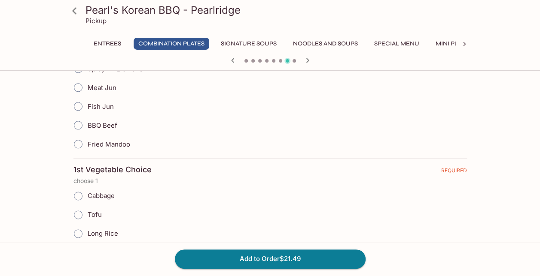
click at [103, 141] on span "Fried Mandoo" at bounding box center [109, 144] width 42 height 8
click at [87, 141] on input "Fried Mandoo" at bounding box center [78, 144] width 18 height 18
radio input "true"
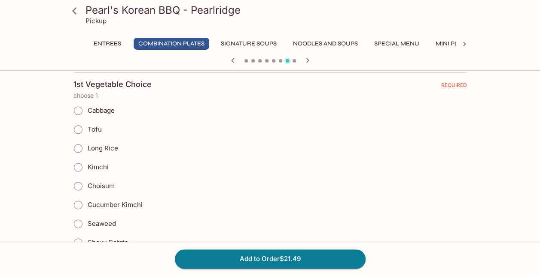
scroll to position [515, 0]
click at [89, 107] on span "Cabbage" at bounding box center [100, 110] width 27 height 8
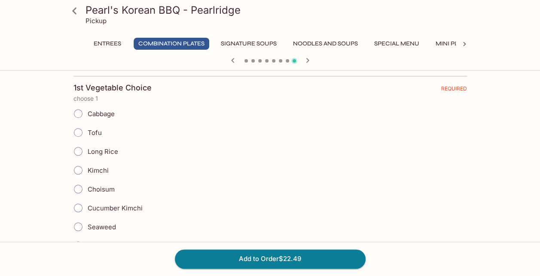
scroll to position [300, 0]
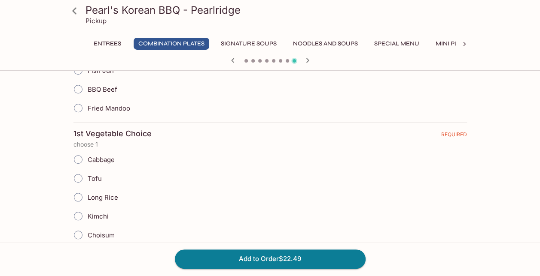
click at [88, 158] on span "Cabbage" at bounding box center [101, 160] width 27 height 8
click at [73, 158] on input "Cabbage" at bounding box center [78, 160] width 18 height 18
radio input "true"
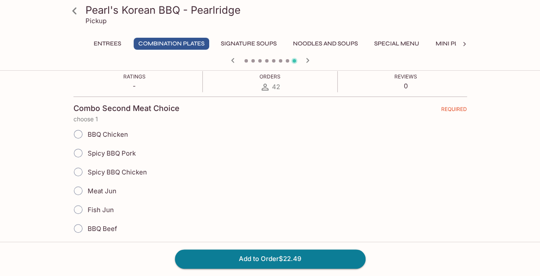
scroll to position [215, 0]
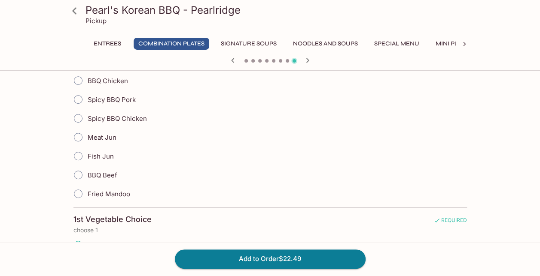
click at [93, 190] on span "Fried Mandoo" at bounding box center [109, 194] width 42 height 8
click at [87, 190] on input "Fried Mandoo" at bounding box center [78, 194] width 18 height 18
radio input "true"
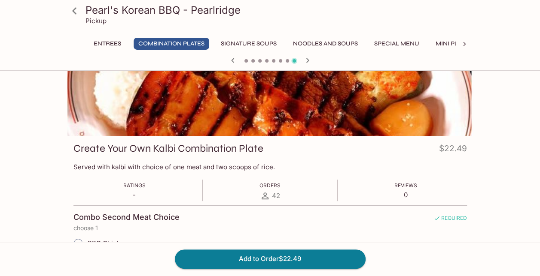
scroll to position [0, 0]
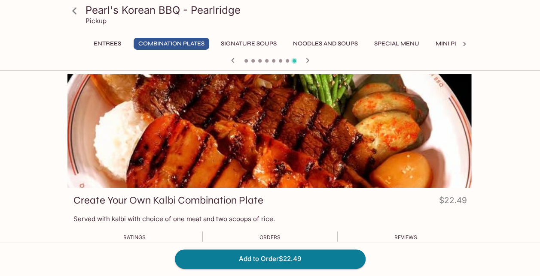
click at [170, 43] on button "Combination Plates" at bounding box center [171, 44] width 76 height 12
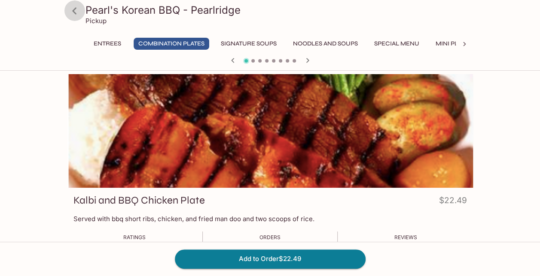
click at [76, 10] on icon at bounding box center [74, 10] width 15 height 15
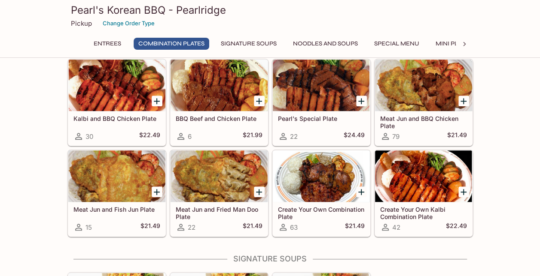
scroll to position [258, 0]
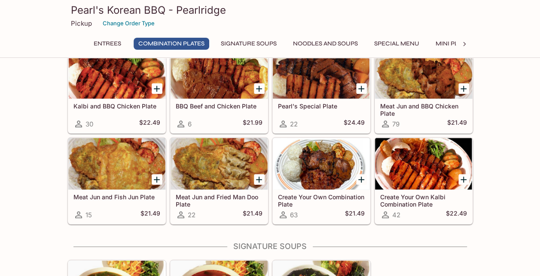
click at [259, 175] on icon "Add Meat Jun and Fried Man Doo Plate" at bounding box center [259, 180] width 10 height 10
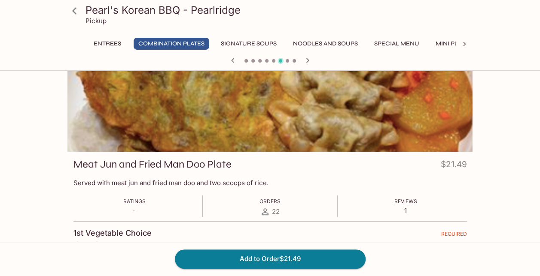
scroll to position [129, 0]
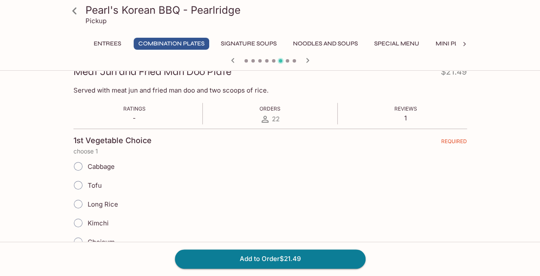
click at [103, 167] on span "Cabbage" at bounding box center [101, 167] width 27 height 8
click at [87, 167] on input "Cabbage" at bounding box center [78, 167] width 18 height 18
radio input "true"
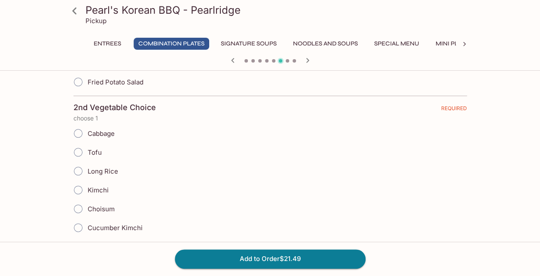
scroll to position [429, 0]
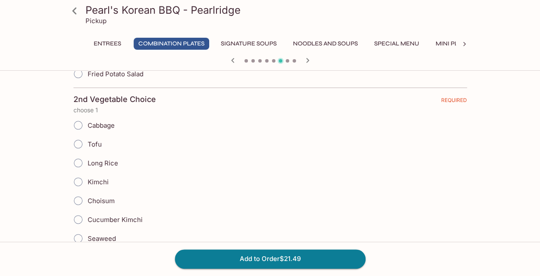
click at [107, 159] on span "Long Rice" at bounding box center [103, 163] width 30 height 8
click at [87, 159] on input "Long Rice" at bounding box center [78, 163] width 18 height 18
radio input "true"
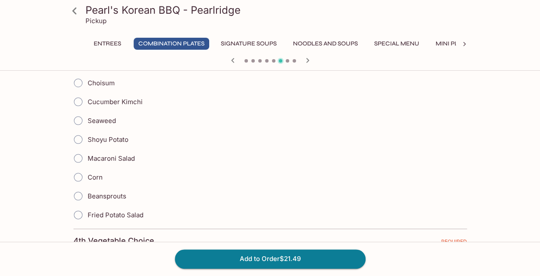
scroll to position [816, 0]
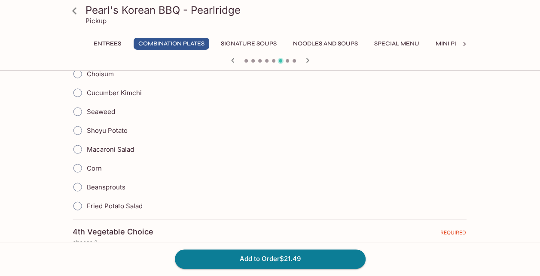
click at [143, 197] on div "Fried Potato Salad" at bounding box center [269, 206] width 393 height 19
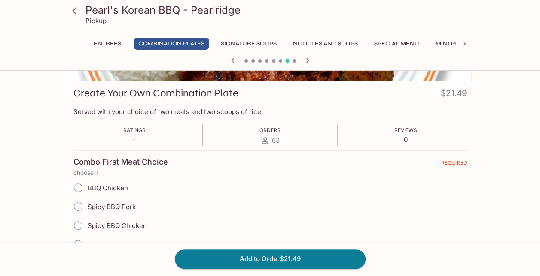
scroll to position [0, 0]
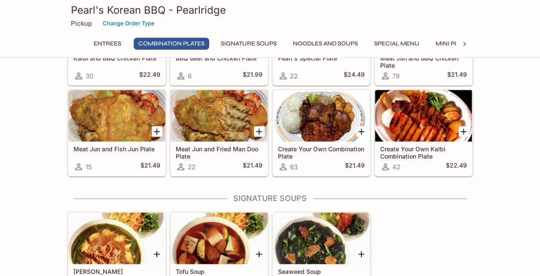
scroll to position [300, 0]
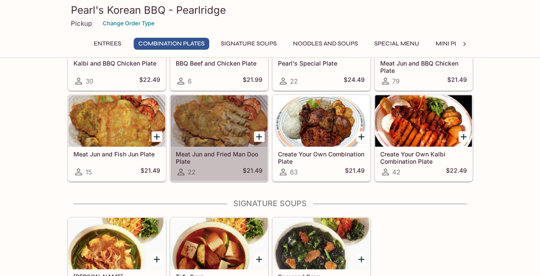
click at [212, 155] on h5 "Meat Jun and Fried Man Doo Plate" at bounding box center [219, 158] width 87 height 14
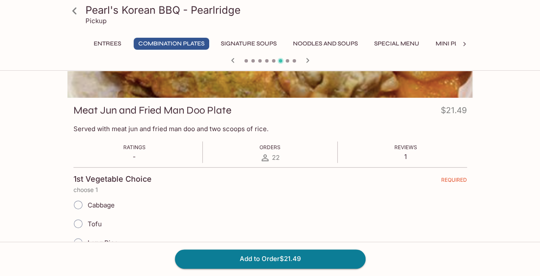
scroll to position [172, 0]
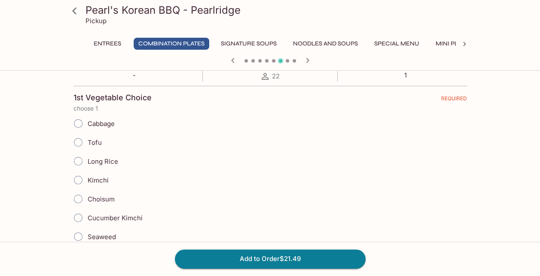
click at [102, 124] on span "Cabbage" at bounding box center [101, 124] width 27 height 8
click at [87, 124] on input "Cabbage" at bounding box center [78, 124] width 18 height 18
radio input "true"
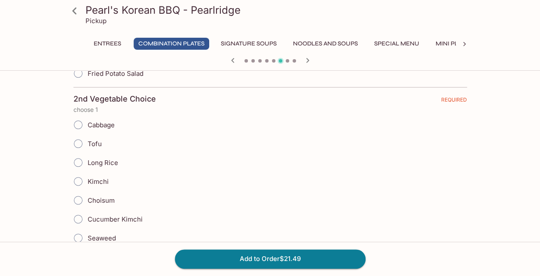
scroll to position [472, 0]
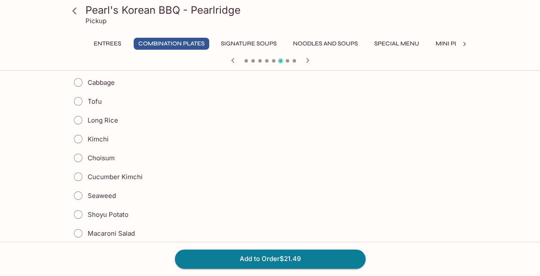
click at [99, 118] on span "Long Rice" at bounding box center [103, 120] width 30 height 8
click at [87, 118] on input "Long Rice" at bounding box center [78, 120] width 18 height 18
radio input "true"
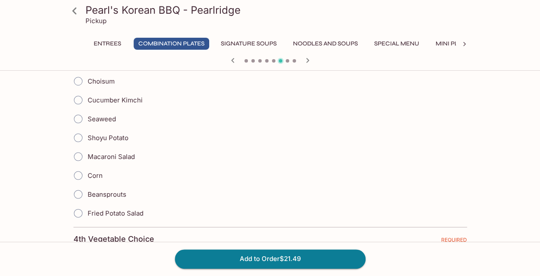
scroll to position [901, 0]
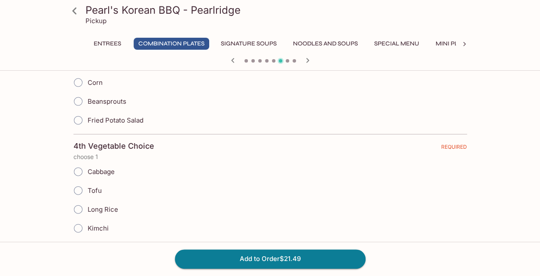
click at [113, 116] on span "Fried Potato Salad" at bounding box center [116, 120] width 56 height 8
click at [87, 112] on input "Fried Potato Salad" at bounding box center [78, 121] width 18 height 18
radio input "true"
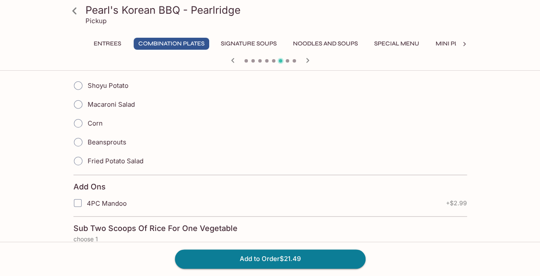
scroll to position [1159, 0]
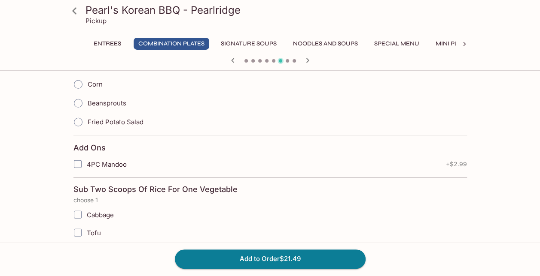
click at [126, 118] on span "Fried Potato Salad" at bounding box center [116, 122] width 56 height 8
click at [87, 113] on input "Fried Potato Salad" at bounding box center [78, 122] width 18 height 18
radio input "true"
click at [112, 161] on span "4PC Mandoo" at bounding box center [107, 165] width 40 height 8
click at [97, 161] on span "4PC Mandoo" at bounding box center [107, 165] width 40 height 8
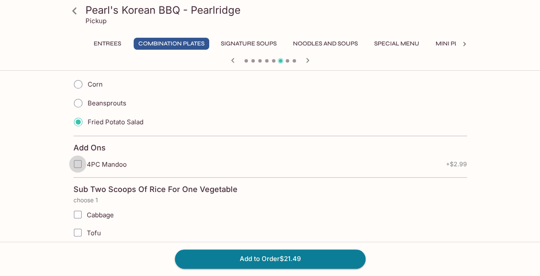
click at [79, 156] on input "4PC Mandoo" at bounding box center [77, 164] width 17 height 17
checkbox input "true"
click at [308, 258] on button "Add to Order $24.48" at bounding box center [270, 259] width 191 height 19
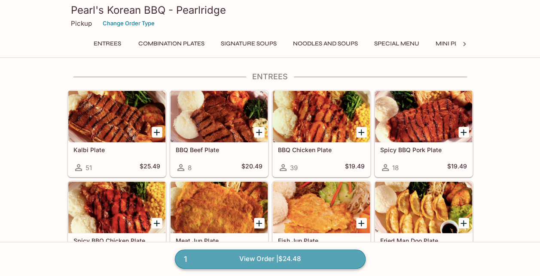
click at [306, 259] on link "1 View Order | $24.48" at bounding box center [270, 259] width 191 height 19
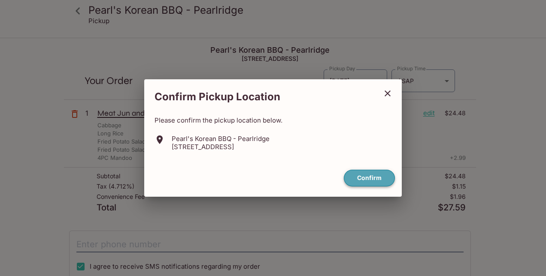
click at [366, 173] on button "Confirm" at bounding box center [369, 178] width 51 height 17
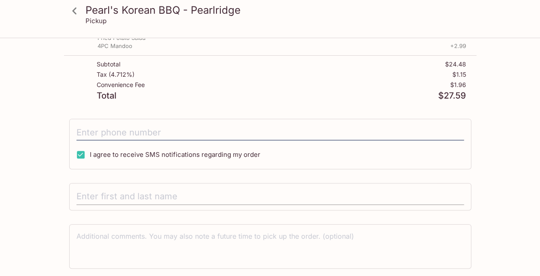
scroll to position [129, 0]
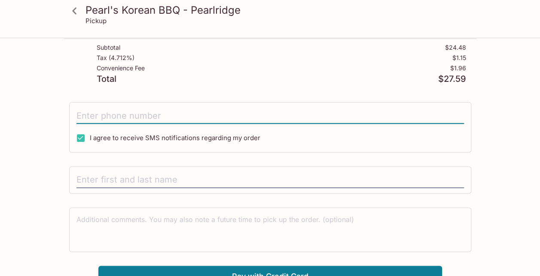
click at [134, 113] on input "tel" at bounding box center [269, 116] width 387 height 16
type input "[PHONE_NUMBER]"
type input "[PERSON_NAME]"
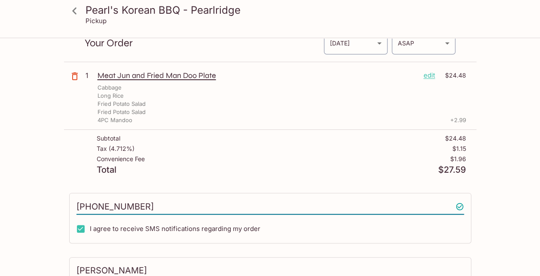
scroll to position [137, 0]
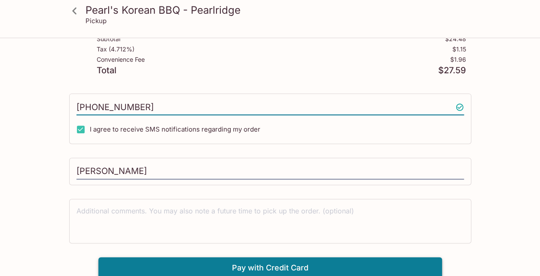
click at [275, 266] on button "Pay with Credit Card" at bounding box center [269, 268] width 343 height 21
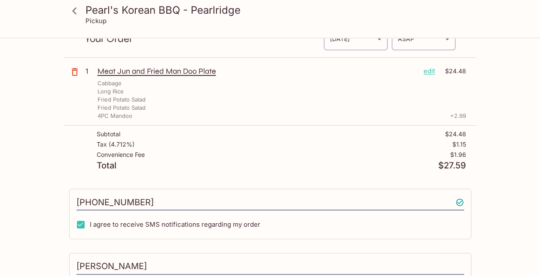
scroll to position [133, 0]
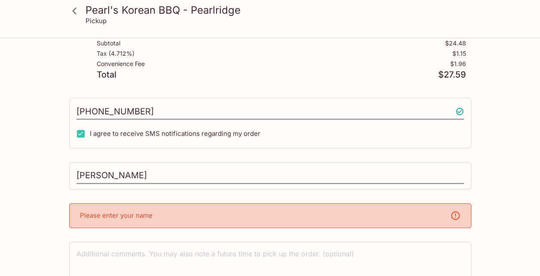
click at [161, 213] on div "Please enter your name" at bounding box center [270, 215] width 402 height 25
click at [124, 213] on p "Please enter your name" at bounding box center [116, 216] width 73 height 8
click at [159, 173] on input "[PERSON_NAME]" at bounding box center [269, 176] width 387 height 16
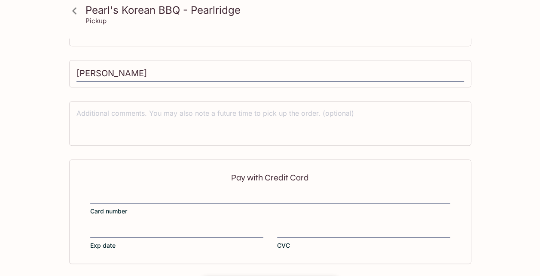
scroll to position [266, 0]
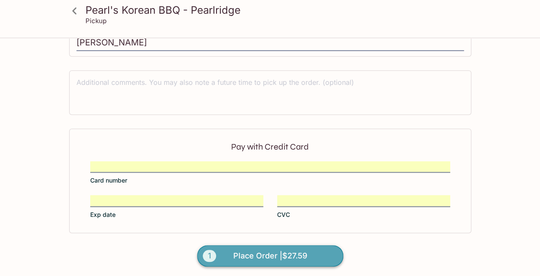
click at [285, 246] on button "1 Place Order | $27.59" at bounding box center [270, 256] width 146 height 21
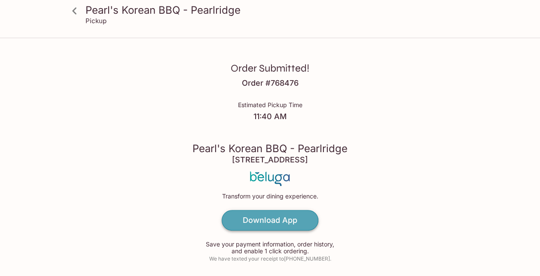
click at [282, 219] on h4 "Download App" at bounding box center [270, 220] width 55 height 9
